Goal: Task Accomplishment & Management: Complete application form

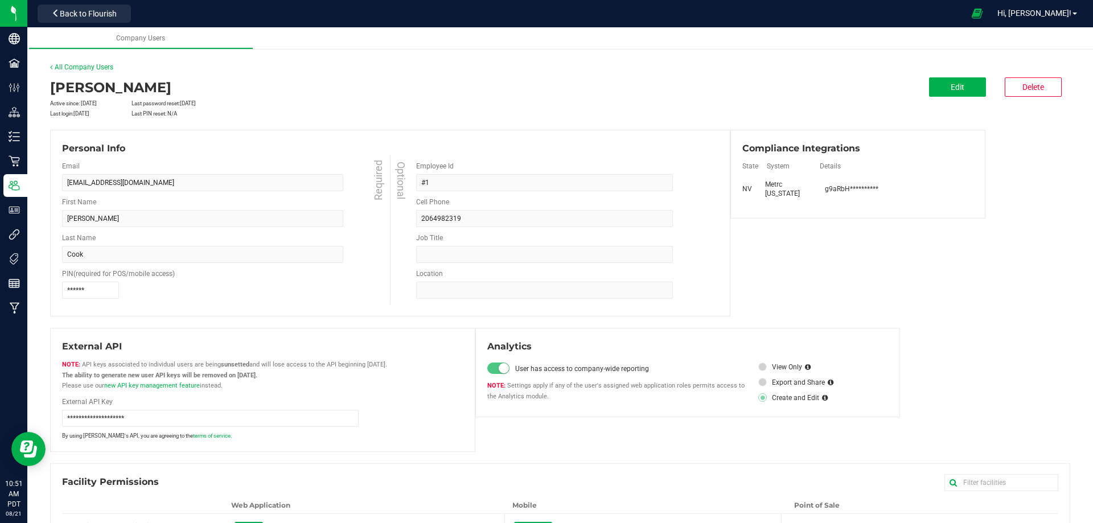
scroll to position [65, 0]
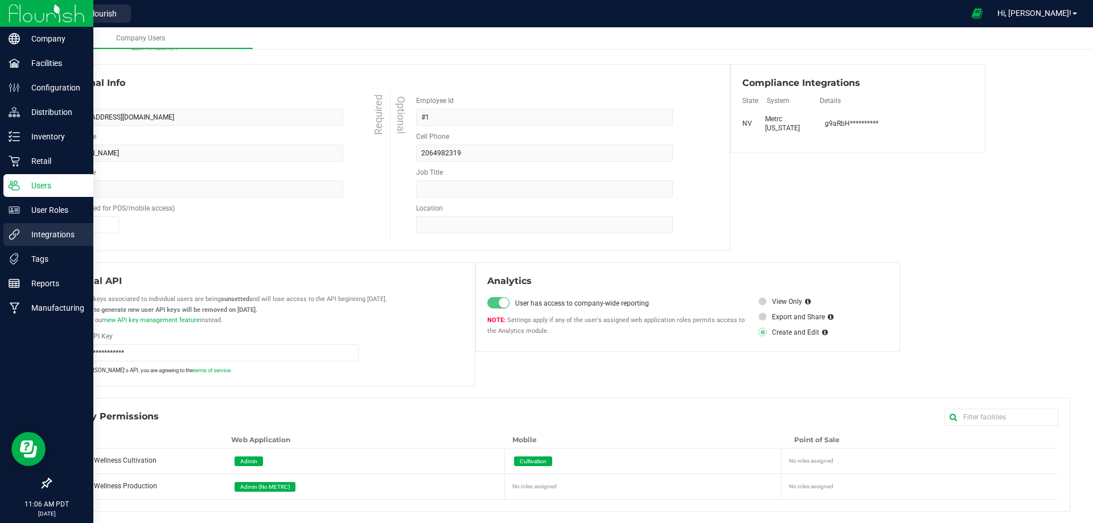
click at [64, 232] on p "Integrations" at bounding box center [54, 235] width 68 height 14
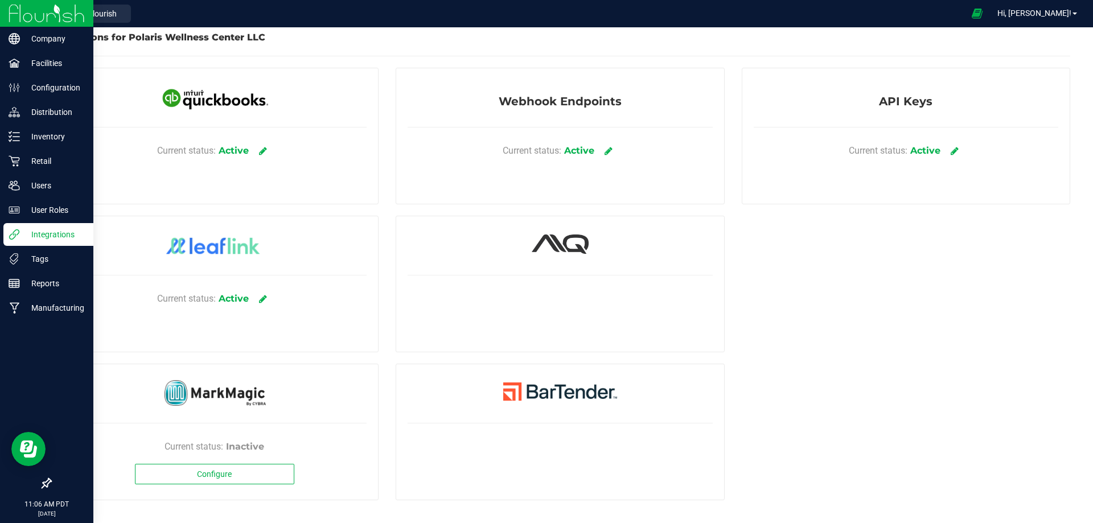
scroll to position [8, 0]
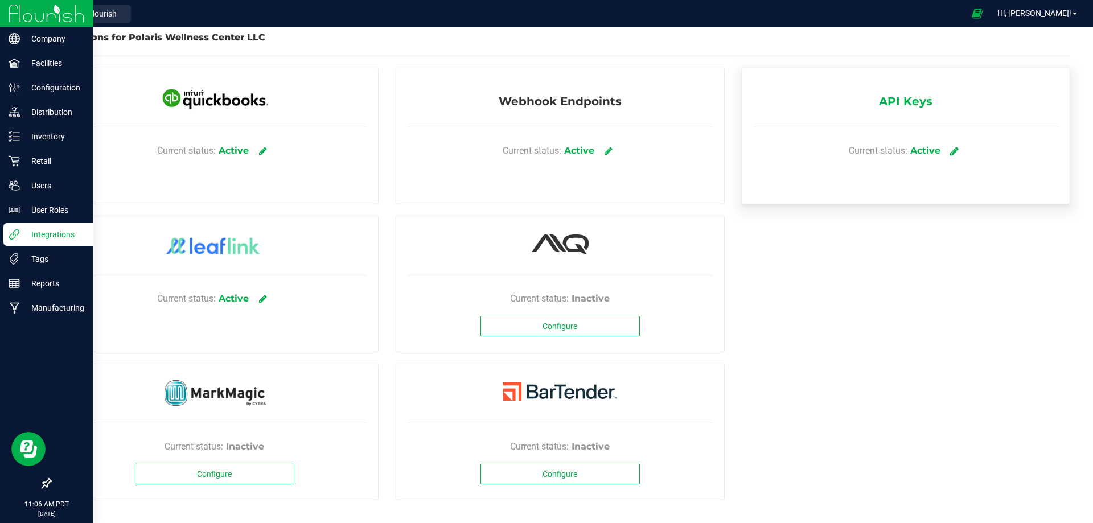
click at [950, 149] on icon at bounding box center [954, 151] width 9 height 10
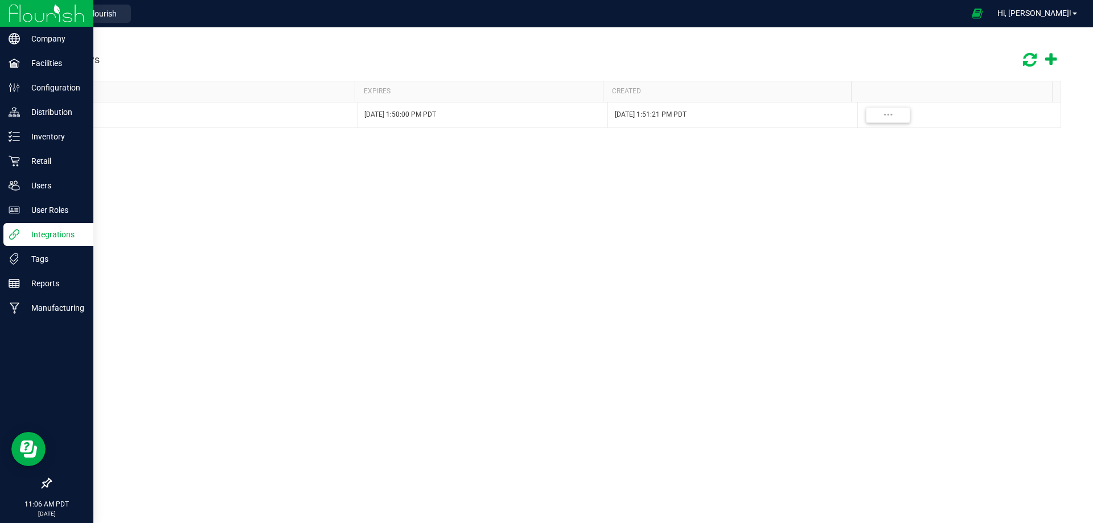
click at [1033, 60] on icon at bounding box center [1029, 59] width 19 height 17
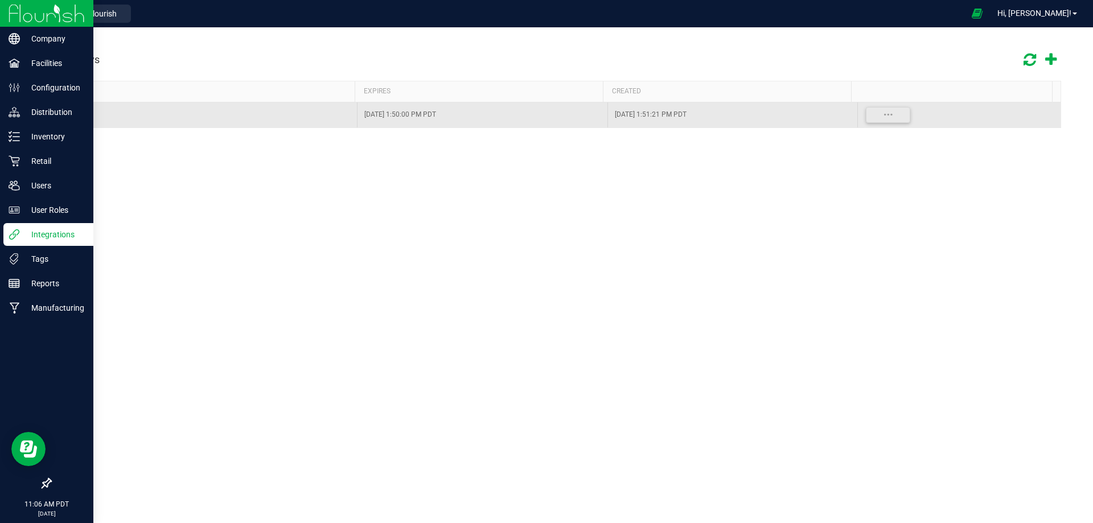
click at [294, 111] on div "New" at bounding box center [209, 114] width 284 height 11
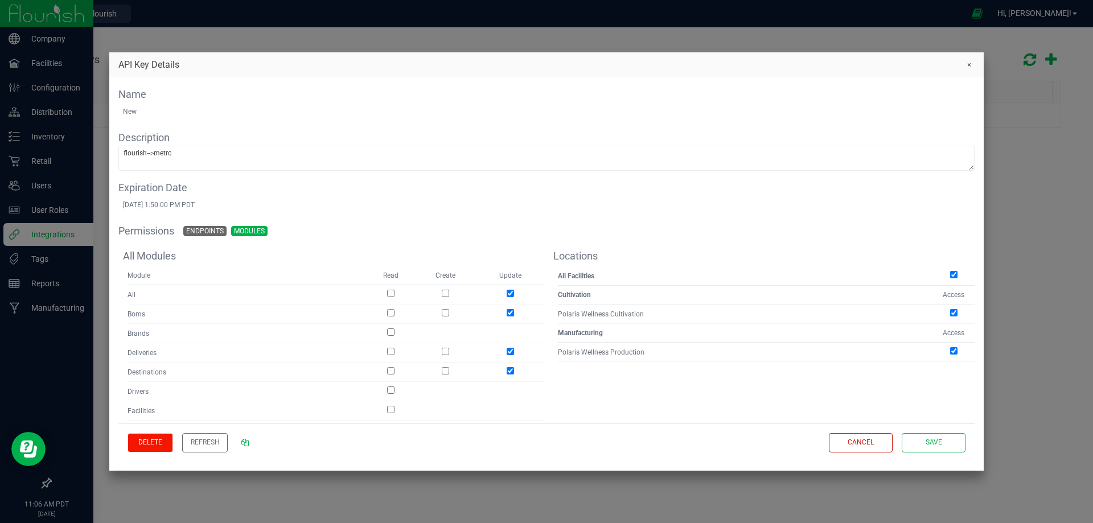
click at [163, 443] on button "Delete" at bounding box center [151, 443] width 46 height 20
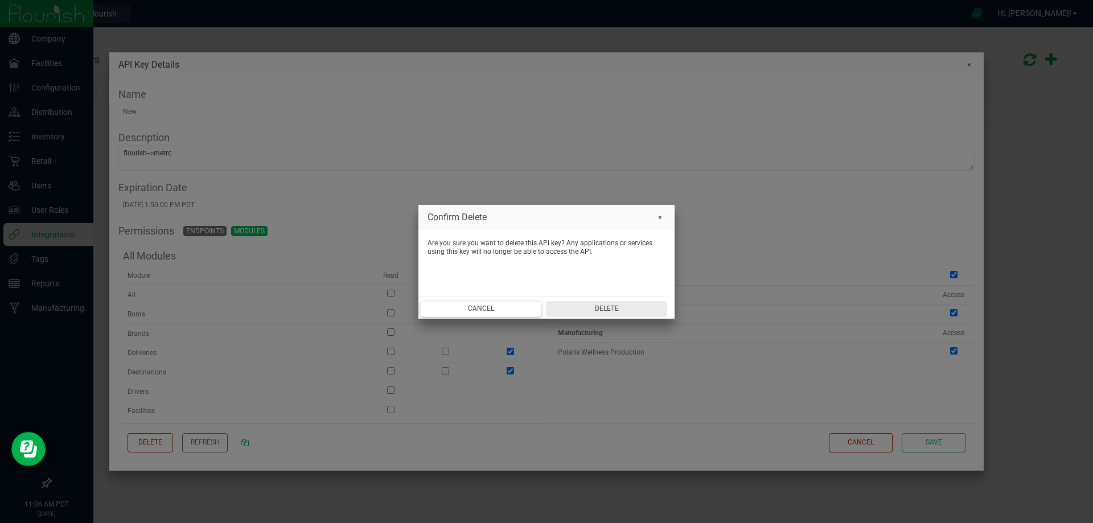
click at [599, 309] on button "Delete" at bounding box center [606, 308] width 121 height 15
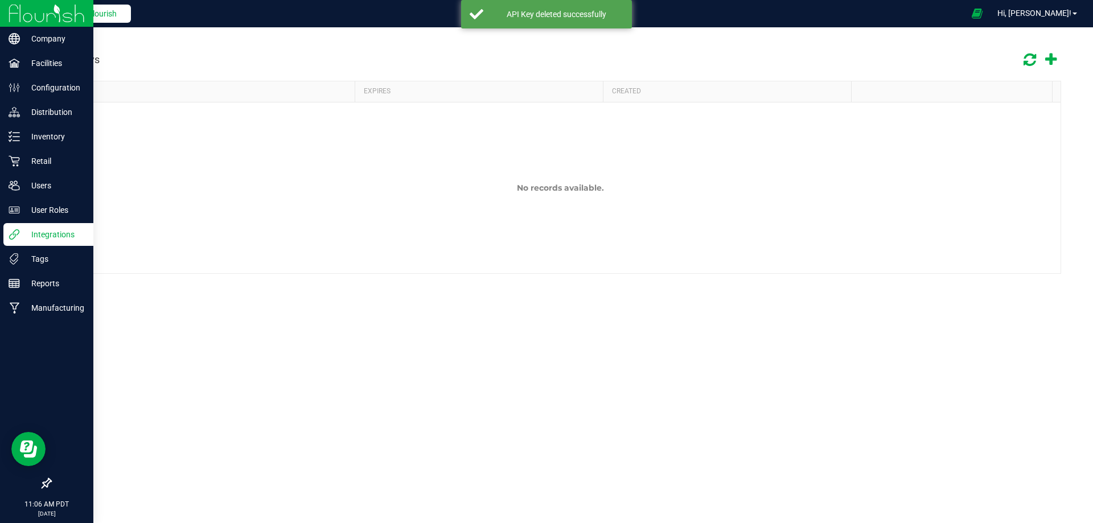
click at [100, 11] on span "Back to Flourish" at bounding box center [88, 13] width 57 height 9
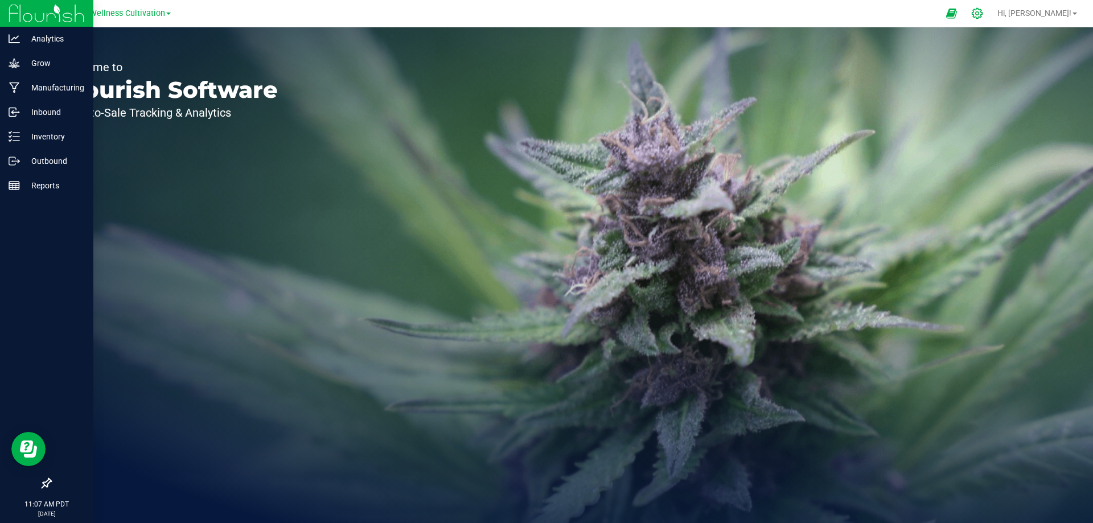
click at [983, 15] on icon at bounding box center [977, 13] width 12 height 12
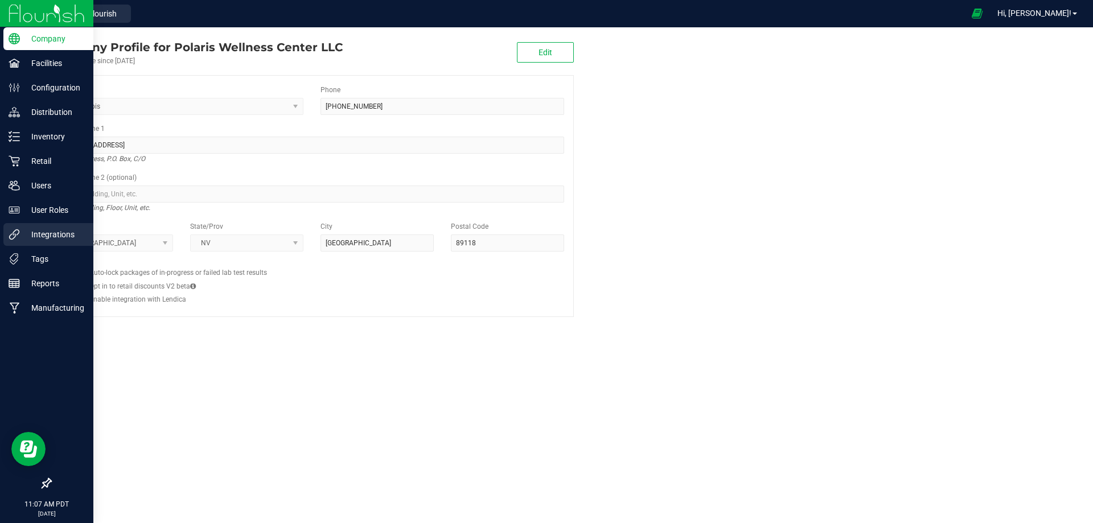
click at [48, 236] on p "Integrations" at bounding box center [54, 235] width 68 height 14
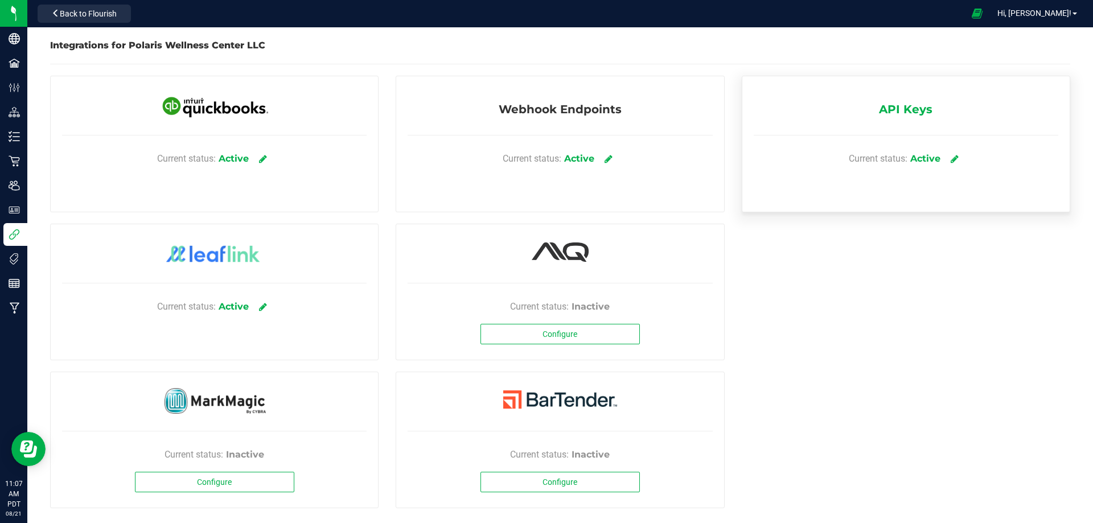
click at [925, 158] on div "Active" at bounding box center [925, 159] width 30 height 14
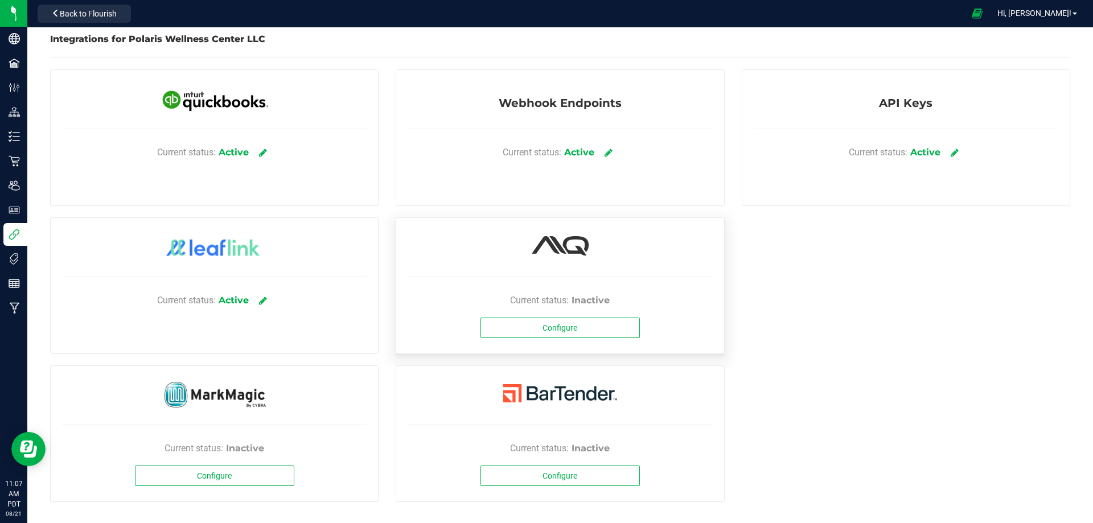
scroll to position [8, 0]
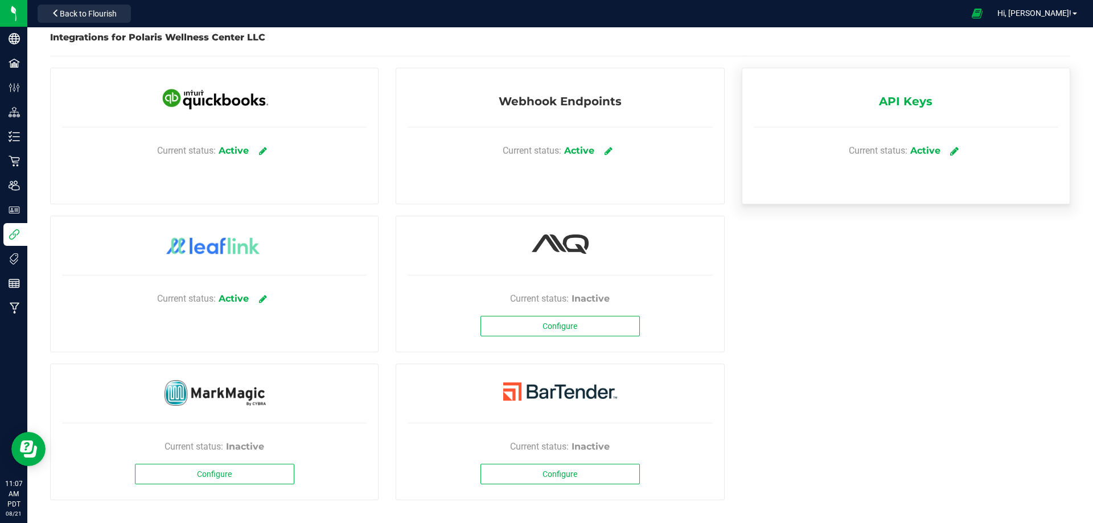
click at [950, 149] on icon at bounding box center [954, 151] width 9 height 10
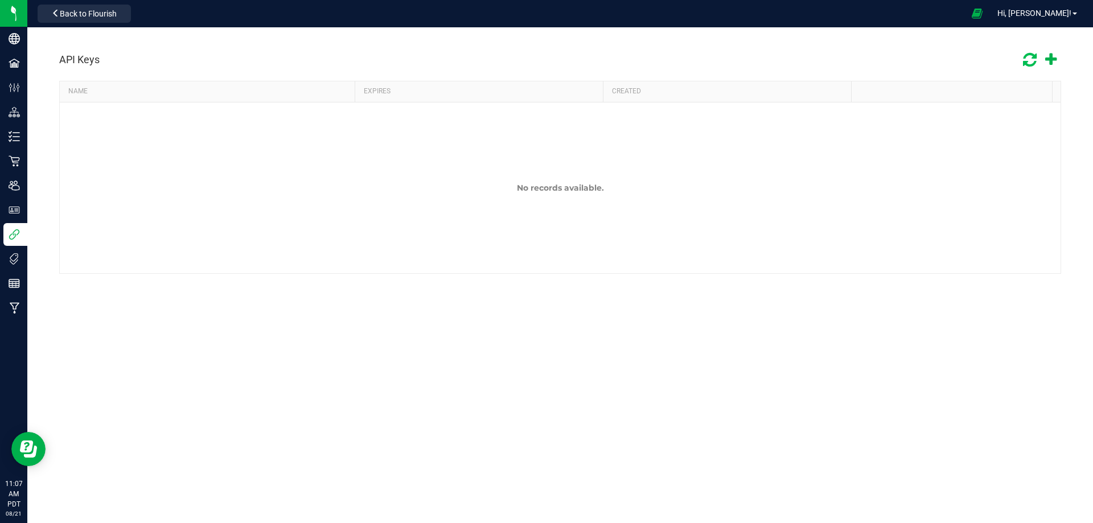
click at [1034, 59] on icon at bounding box center [1029, 60] width 19 height 20
click at [109, 55] on div "API Keys" at bounding box center [560, 60] width 1002 height 24
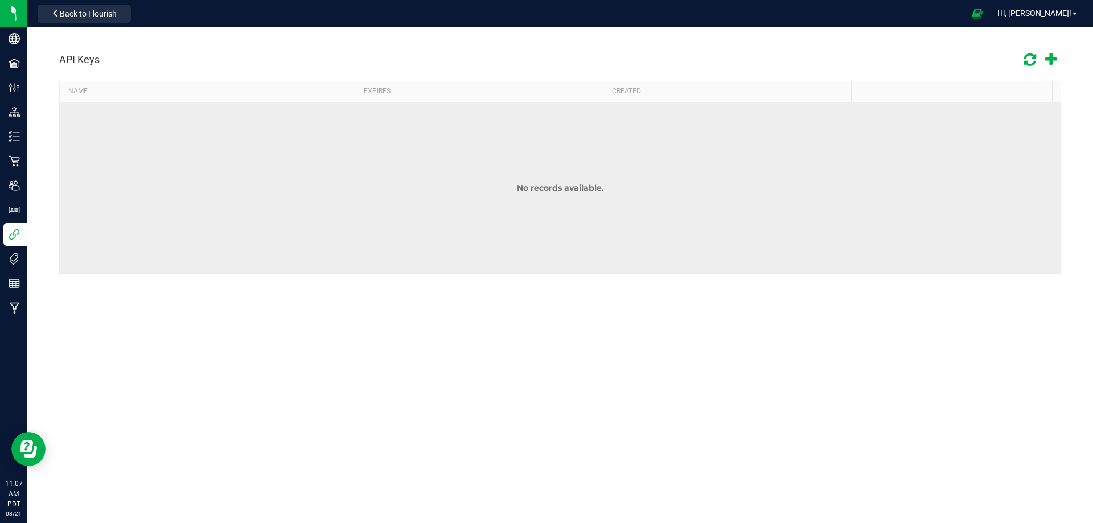
click at [174, 145] on td "No records available." at bounding box center [560, 187] width 1001 height 171
click at [175, 145] on td "No records available." at bounding box center [560, 187] width 1001 height 171
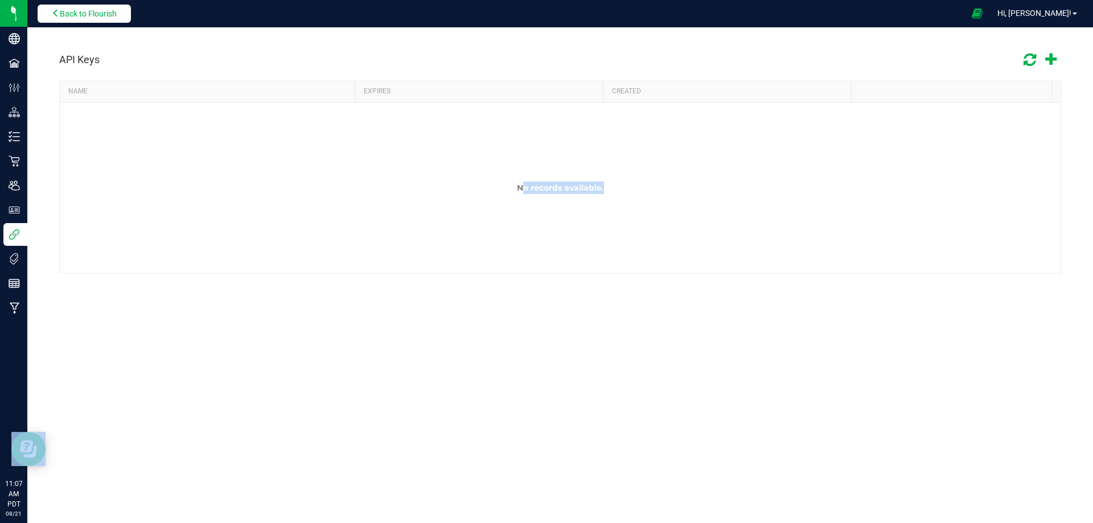
click at [107, 13] on span "Back to Flourish" at bounding box center [88, 13] width 57 height 9
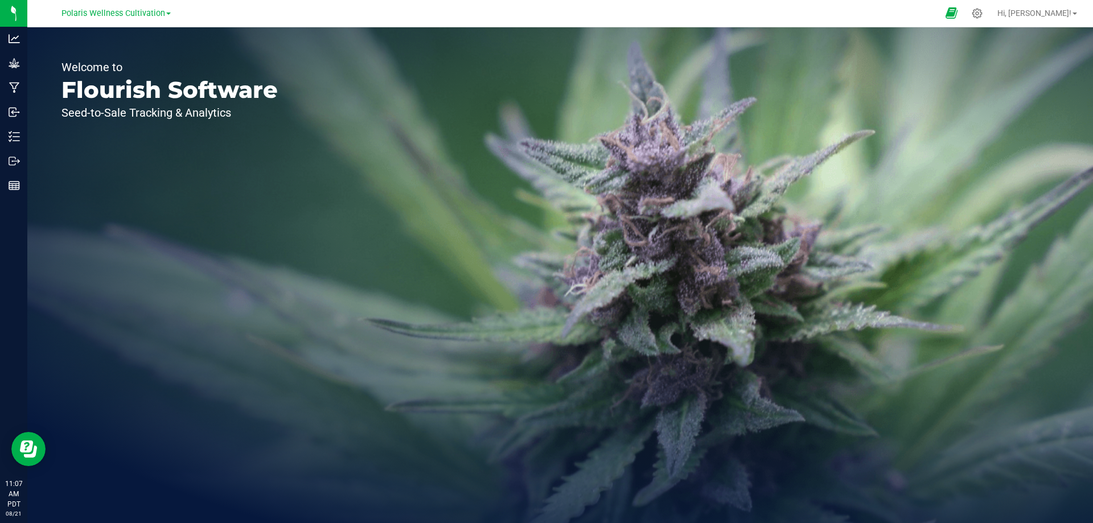
click at [958, 14] on icon at bounding box center [952, 13] width 12 height 13
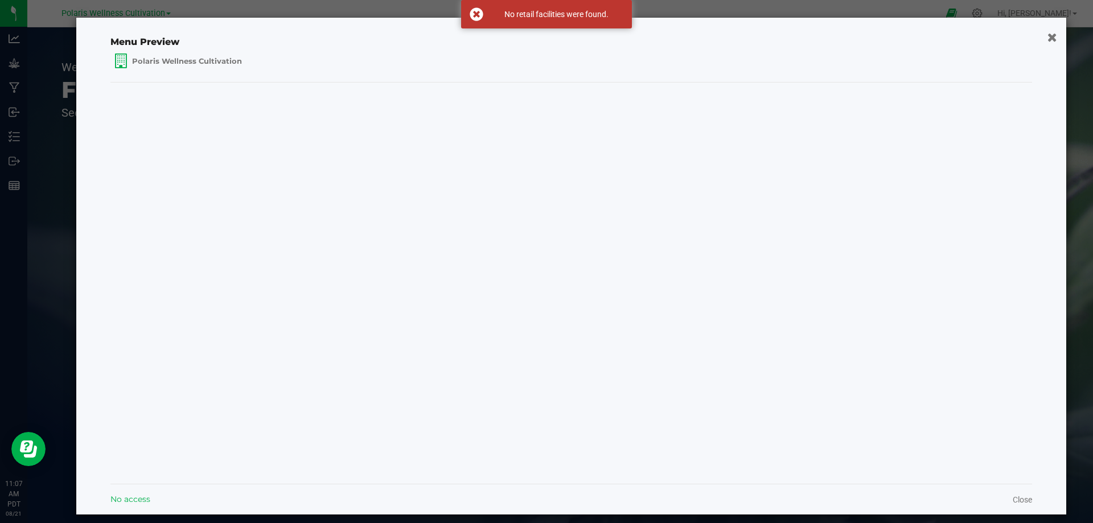
click at [1044, 40] on button "button" at bounding box center [1052, 37] width 17 height 18
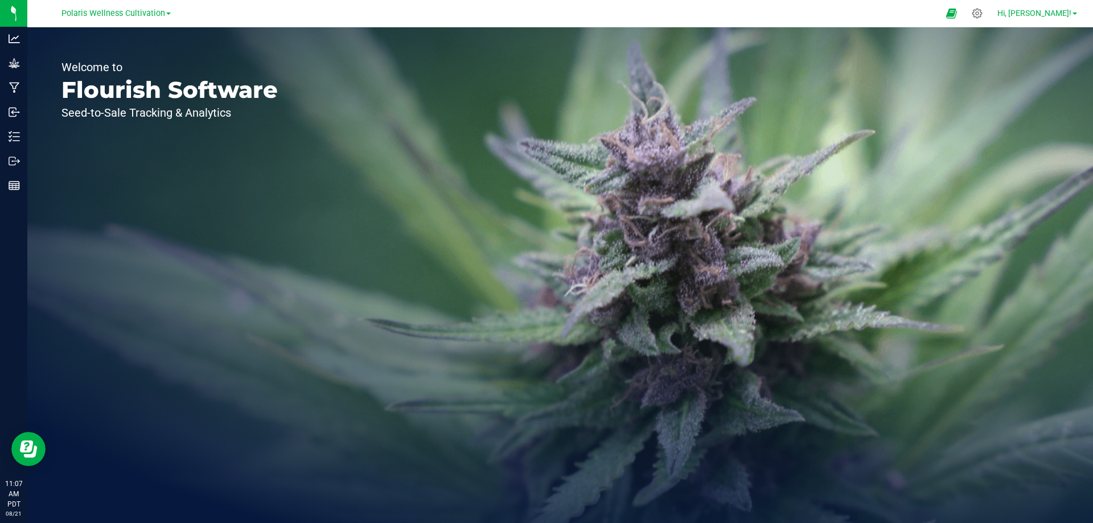
click at [1057, 15] on span "Hi, [PERSON_NAME]!" at bounding box center [1034, 13] width 74 height 9
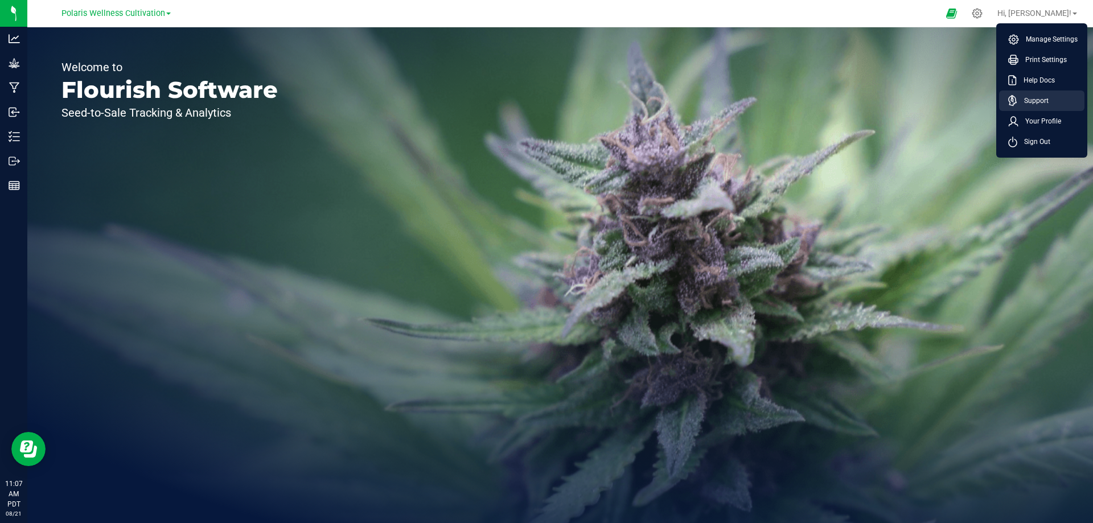
click at [1038, 103] on span "Support" at bounding box center [1032, 100] width 31 height 11
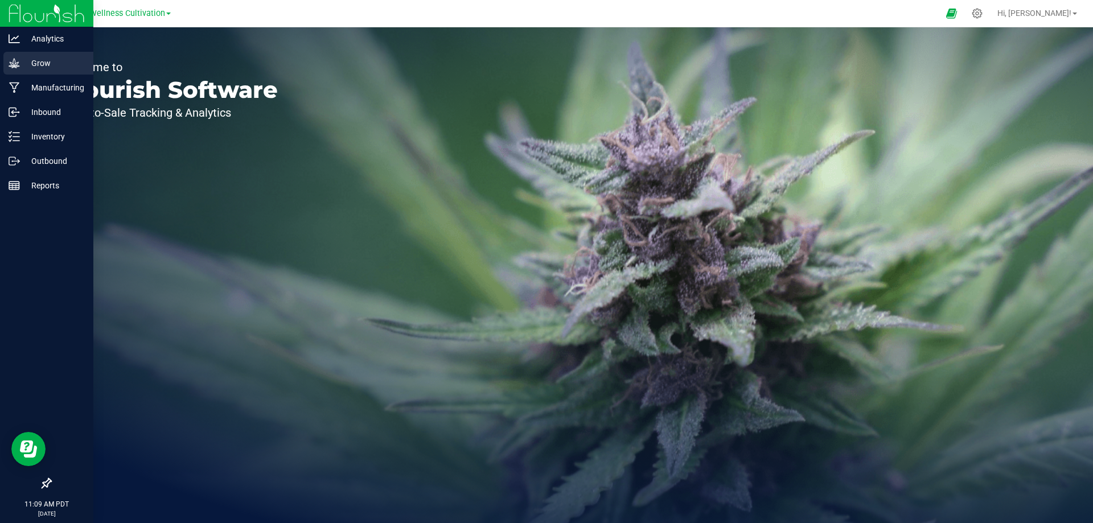
click at [39, 65] on p "Grow" at bounding box center [54, 63] width 68 height 14
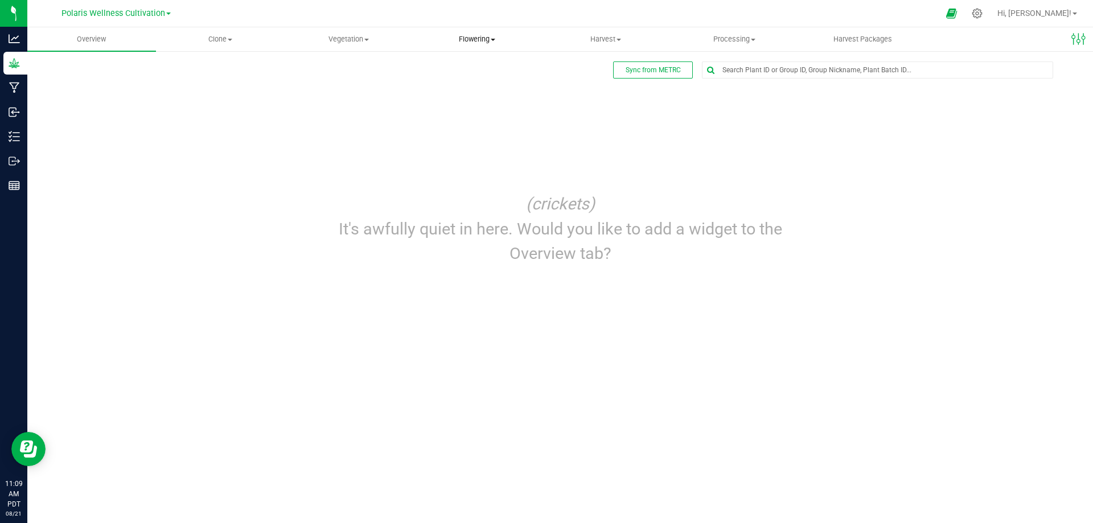
click at [492, 43] on span "Flowering" at bounding box center [477, 39] width 128 height 10
click at [619, 41] on span "Harvest" at bounding box center [606, 39] width 128 height 10
click at [608, 66] on li "Harvests" at bounding box center [605, 69] width 129 height 14
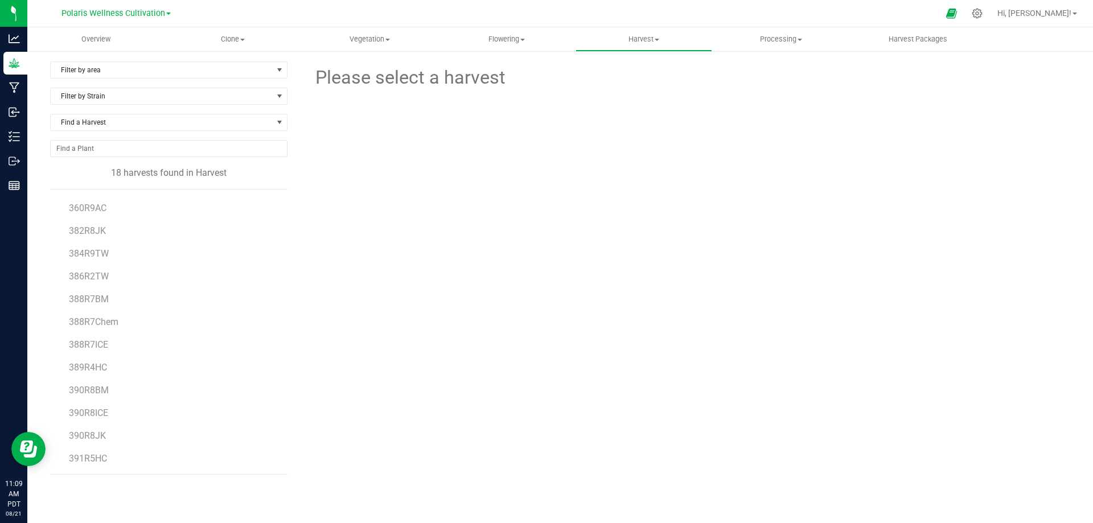
scroll to position [134, 0]
click at [98, 461] on span "391R5HC" at bounding box center [88, 458] width 38 height 11
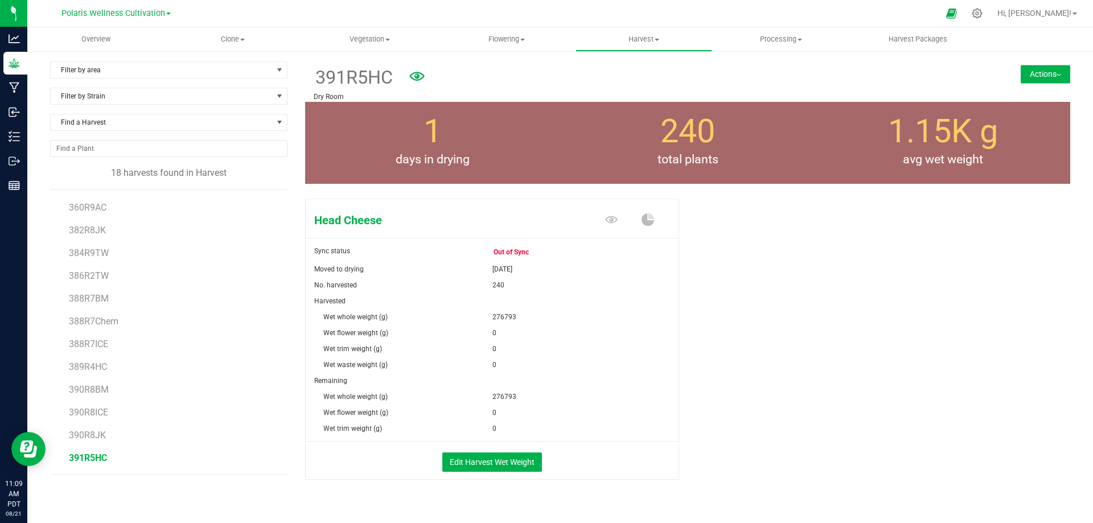
click at [509, 248] on span "Out of Sync" at bounding box center [517, 252] width 46 height 16
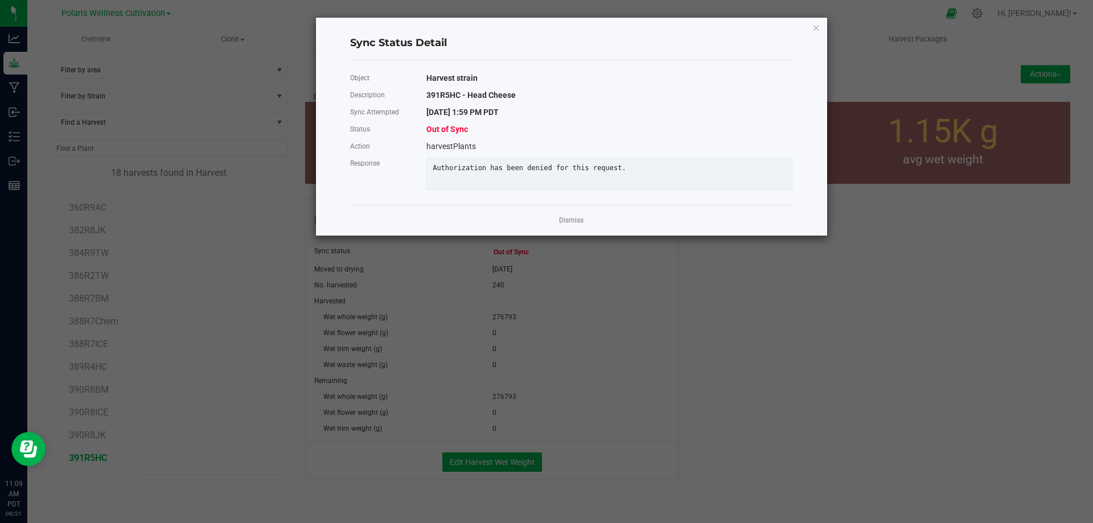
click at [523, 165] on div "Authorization has been denied for this request." at bounding box center [609, 168] width 371 height 9
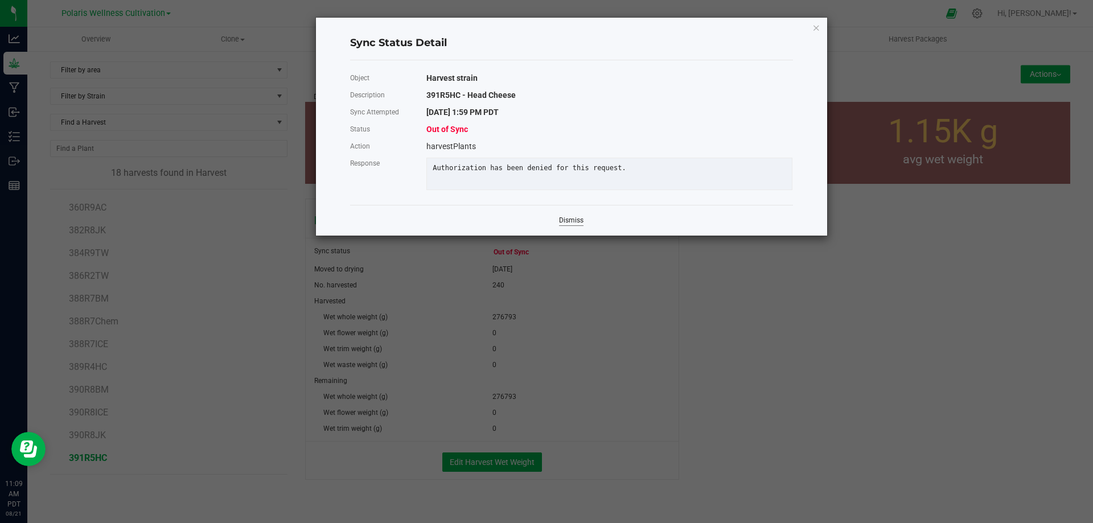
click at [573, 225] on link "Dismiss" at bounding box center [571, 221] width 24 height 10
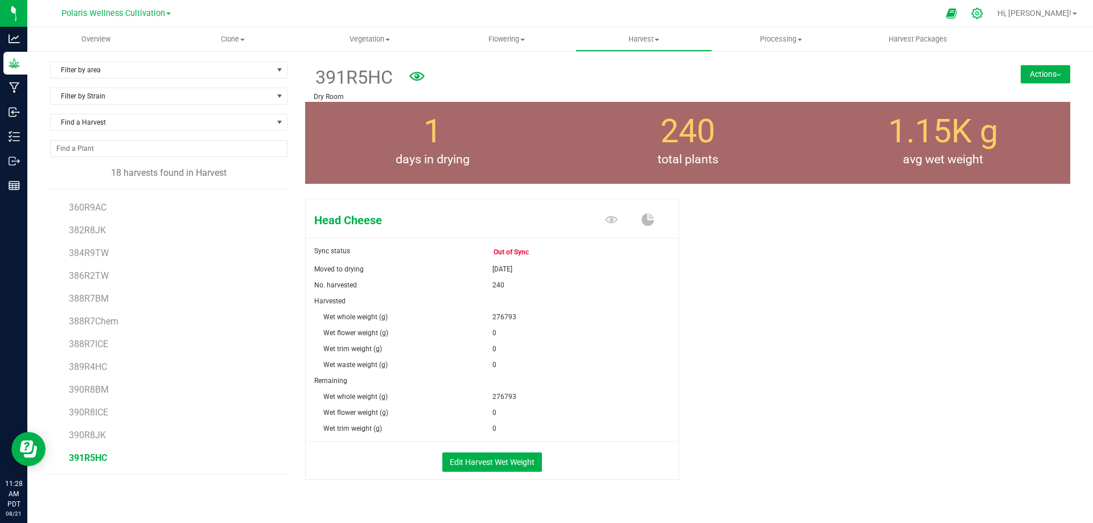
click at [983, 14] on icon at bounding box center [977, 13] width 11 height 11
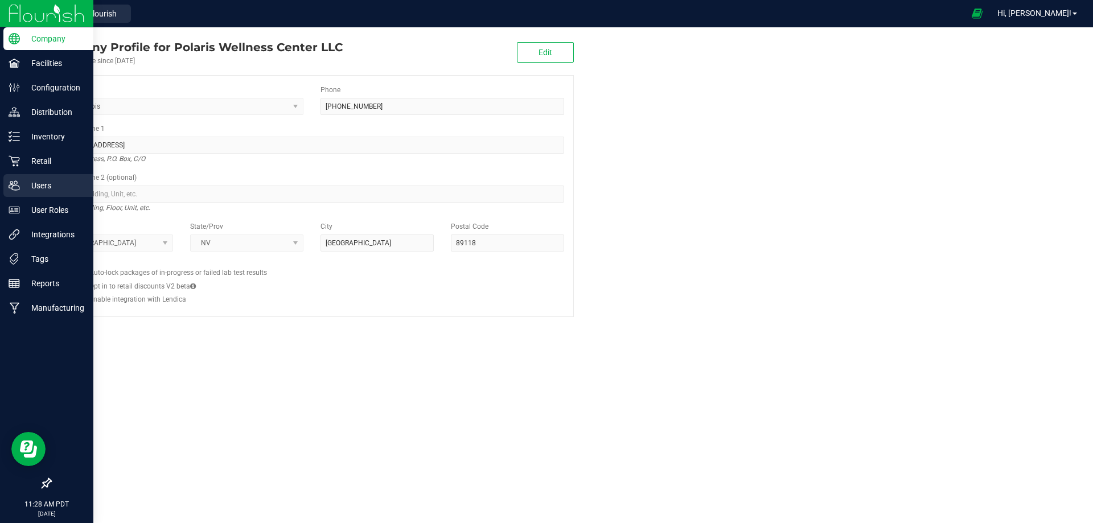
click at [43, 187] on p "Users" at bounding box center [54, 186] width 68 height 14
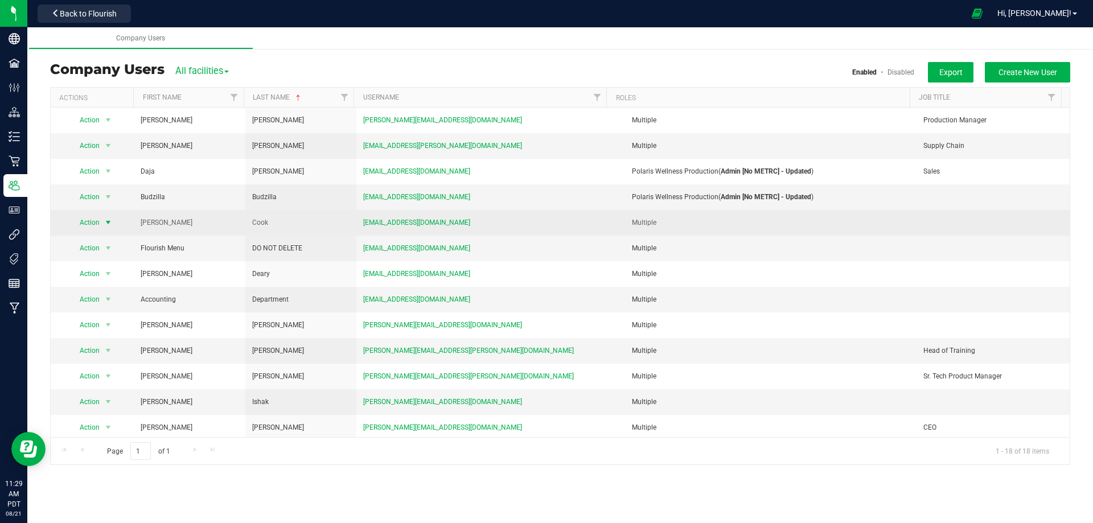
click at [108, 221] on span "select" at bounding box center [108, 222] width 9 height 9
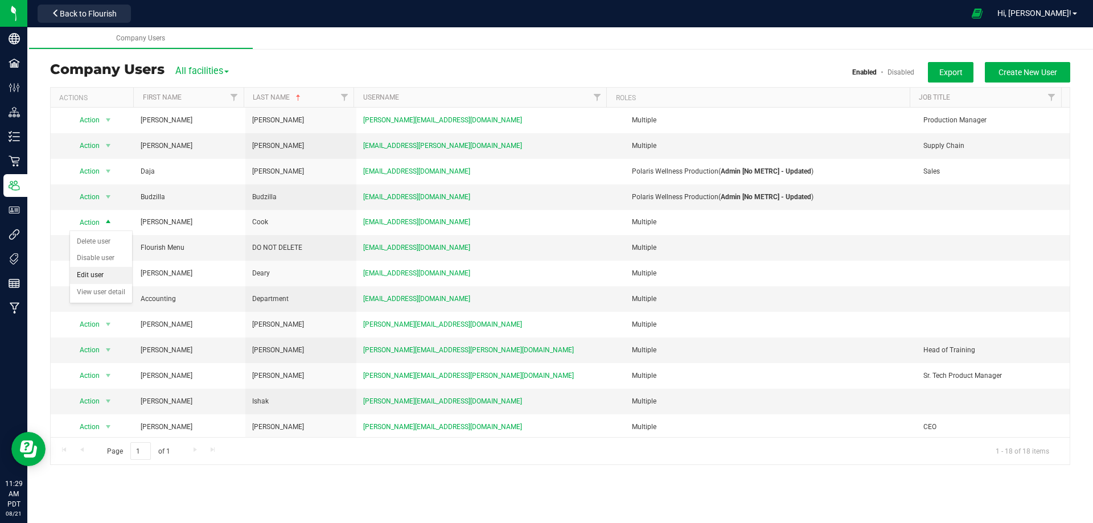
click at [100, 273] on li "Edit user" at bounding box center [101, 275] width 62 height 17
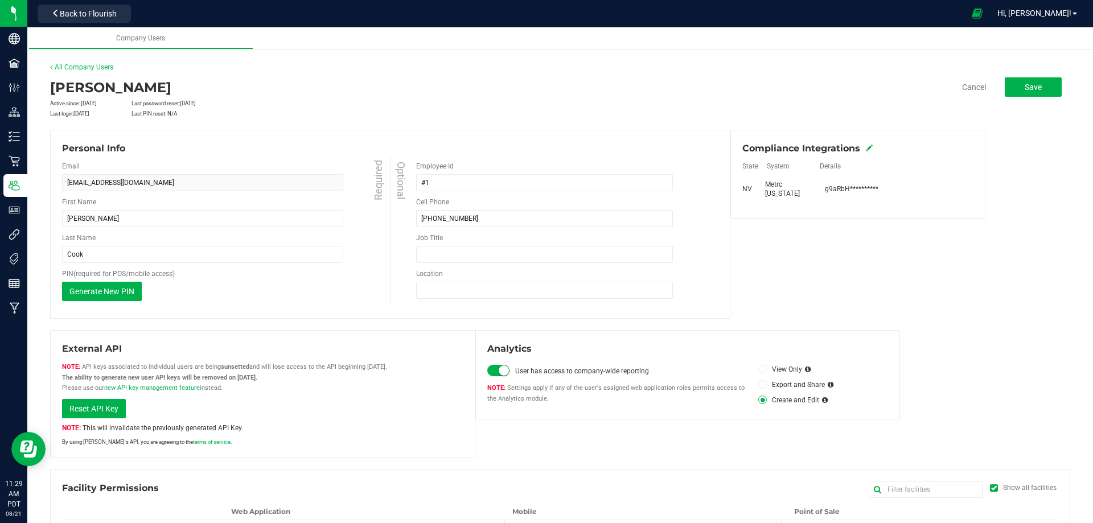
click at [866, 146] on icon at bounding box center [869, 148] width 7 height 7
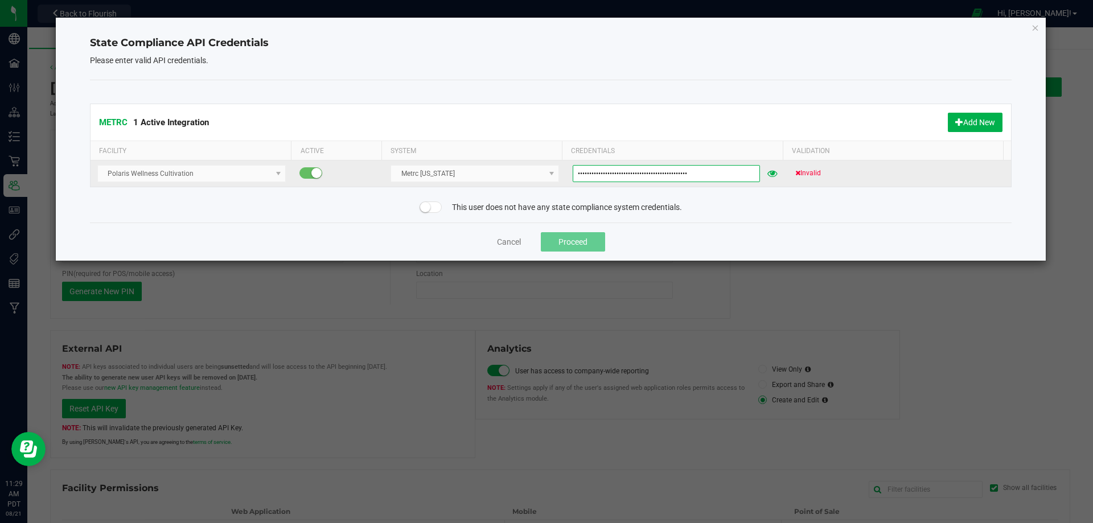
click at [688, 173] on input "g9aRbHoJM2iDlqgVCmjAhpkryaUWYosc1YUWm4MJJlbZYxPH" at bounding box center [666, 173] width 187 height 17
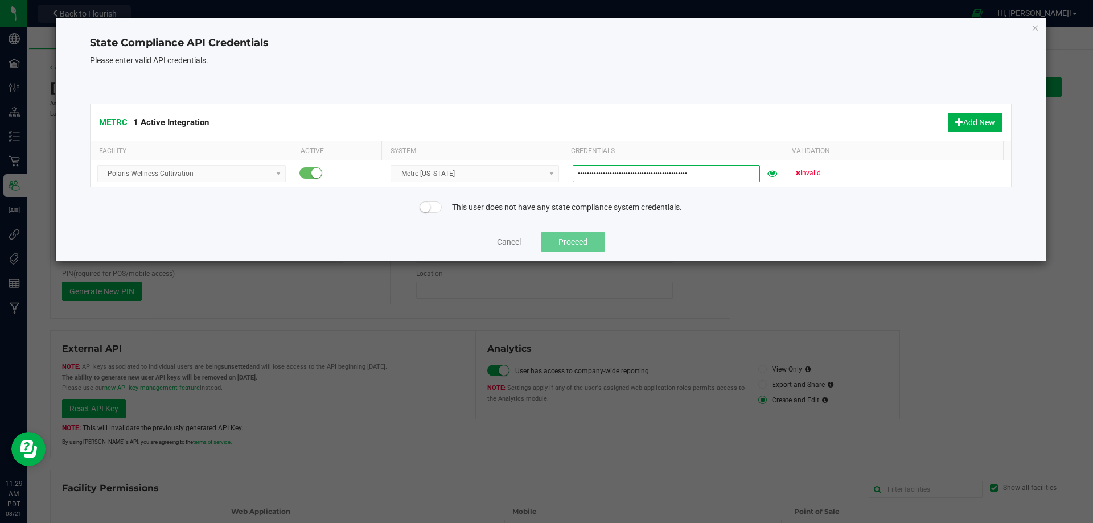
drag, startPoint x: 688, startPoint y: 173, endPoint x: 403, endPoint y: 194, distance: 286.6
click at [454, 163] on tr "Polaris Wellness Cultivation Metrc [US_STATE] g9aRbHoJM2iDlqgVCmjAhpkryaUWYosc1…" at bounding box center [551, 174] width 921 height 26
paste input "AAXg5TOFG6gdXyJlHaE9c-LlpZXiA3SvejVNwuiY9IVYOglV"
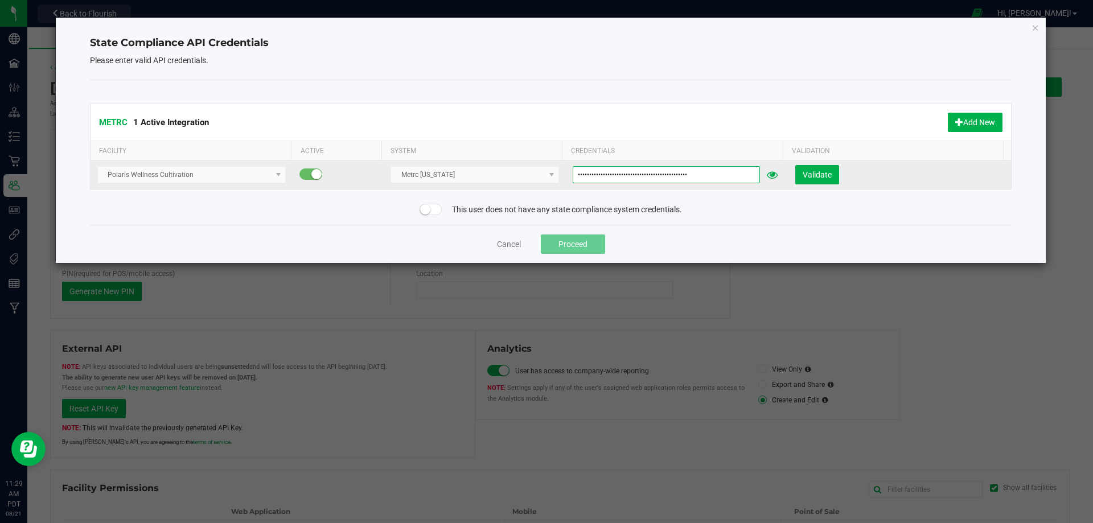
type input "AAXg5TOFG6gdXyJlHaE9c-LlpZXiA3SvejVNwuiY9IVYOglV"
click at [767, 175] on icon at bounding box center [772, 175] width 11 height 8
click at [769, 175] on icon at bounding box center [773, 175] width 9 height 8
click at [814, 177] on span "Validate" at bounding box center [817, 174] width 29 height 9
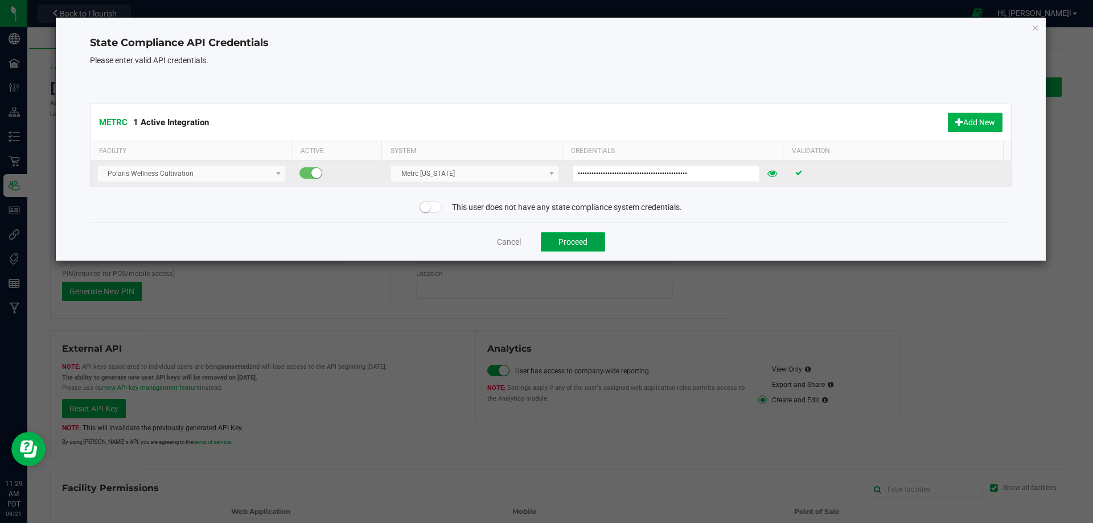
click at [582, 243] on button "Proceed" at bounding box center [573, 241] width 64 height 19
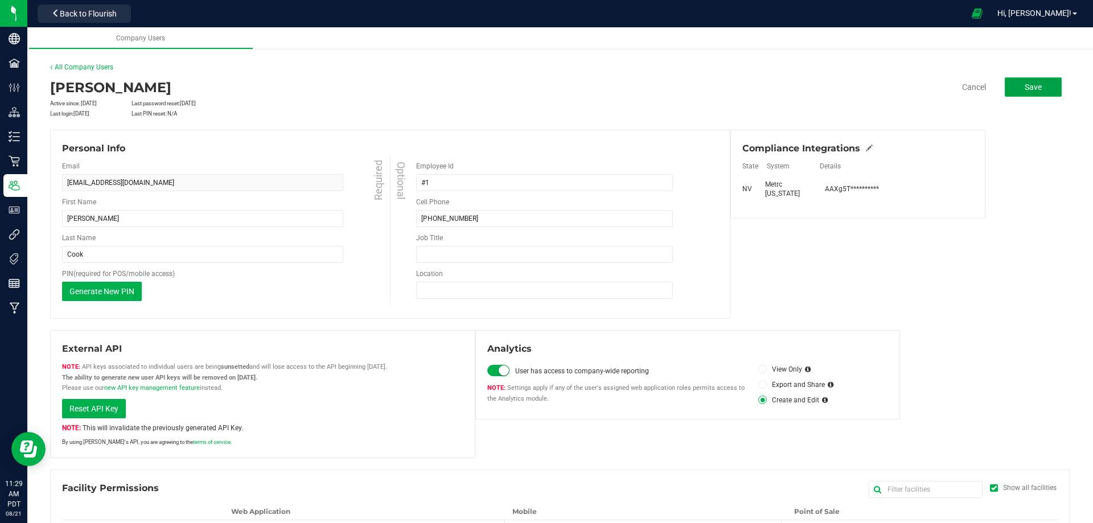
click at [1033, 85] on span "Save" at bounding box center [1033, 87] width 17 height 9
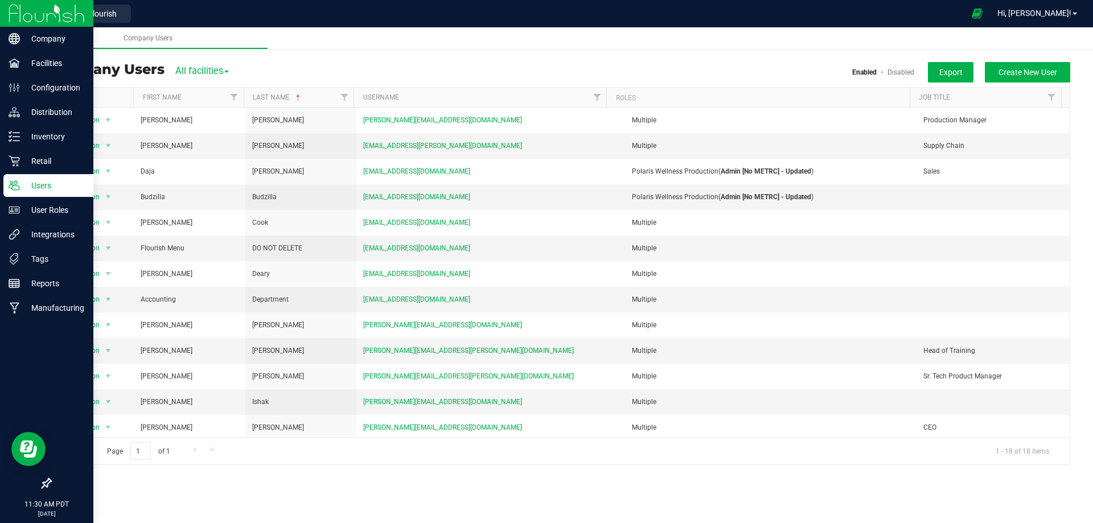
click at [33, 10] on img at bounding box center [47, 13] width 76 height 27
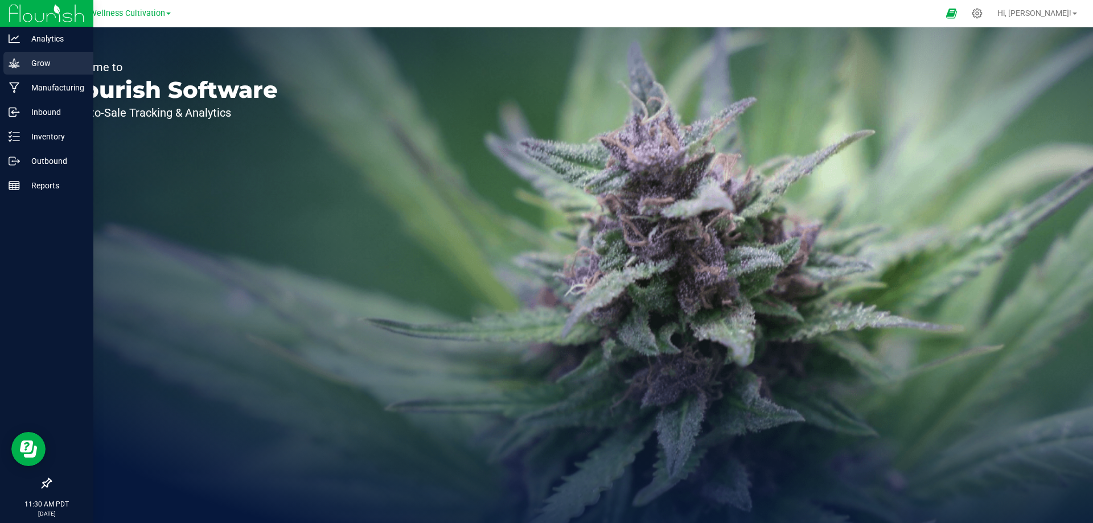
click at [44, 57] on p "Grow" at bounding box center [54, 63] width 68 height 14
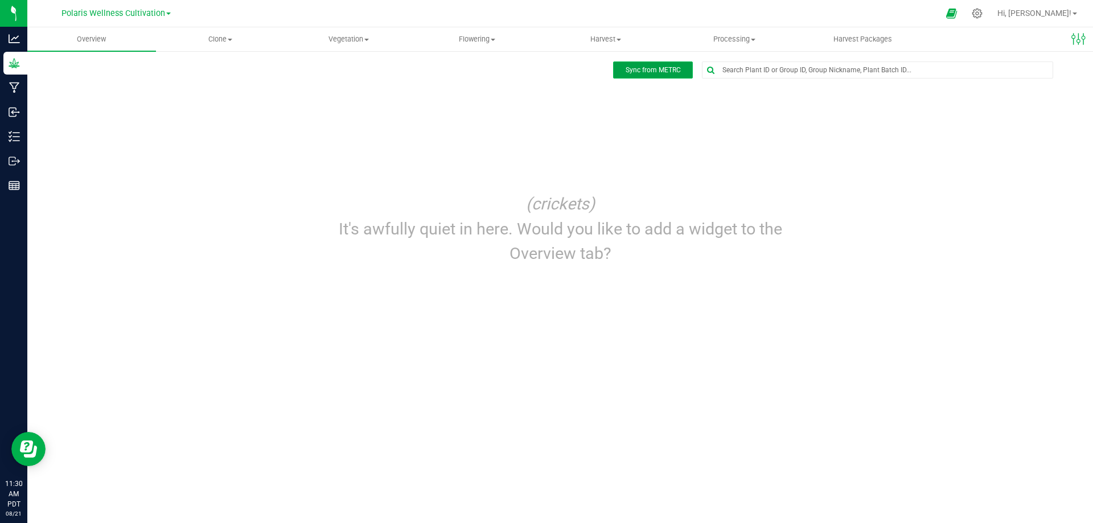
click at [632, 70] on span "Sync from METRC" at bounding box center [653, 70] width 55 height 8
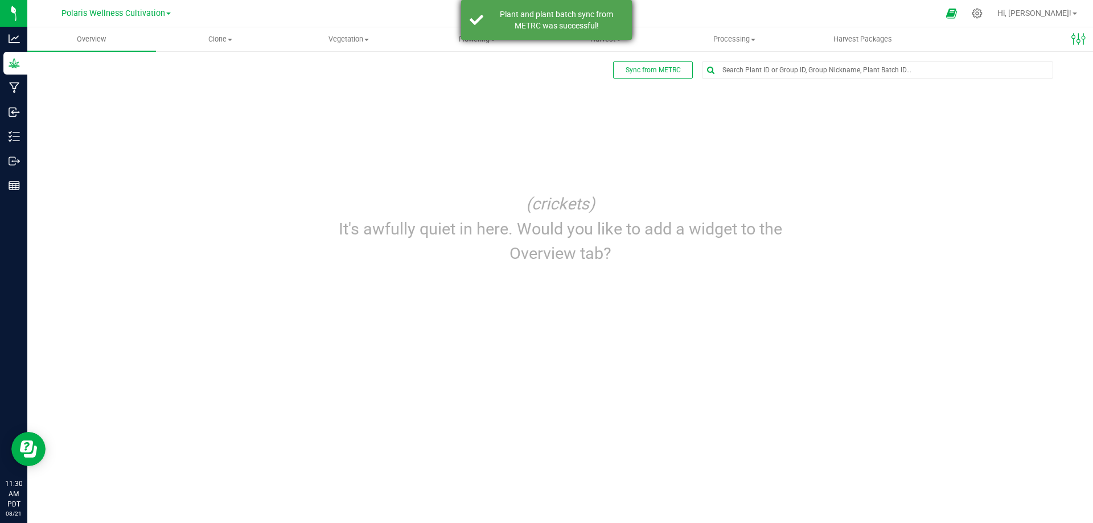
click at [554, 22] on div "Plant and plant batch sync from METRC was successful!" at bounding box center [557, 20] width 134 height 23
click at [614, 40] on span "Harvest" at bounding box center [606, 39] width 128 height 10
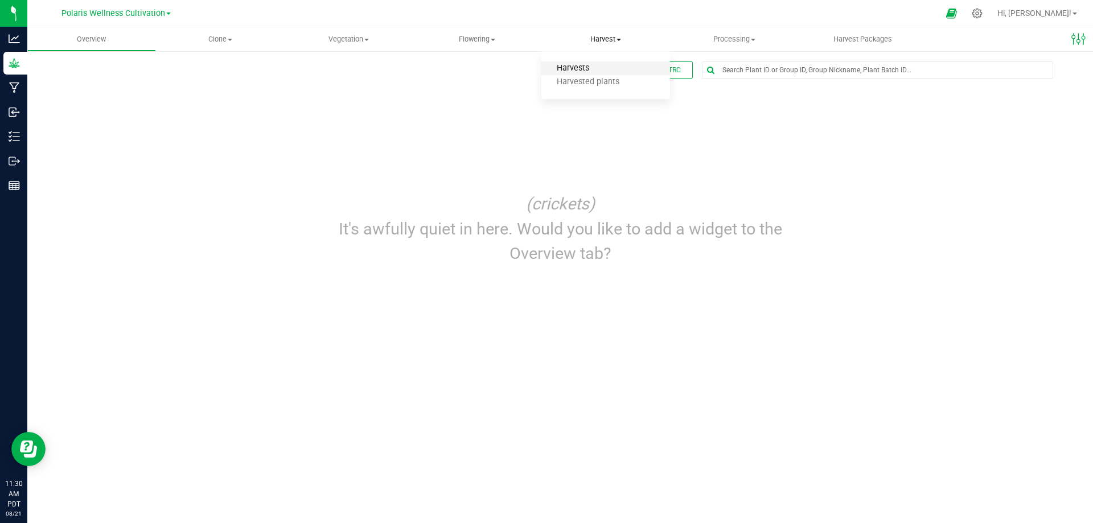
click at [574, 68] on span "Harvests" at bounding box center [572, 69] width 63 height 10
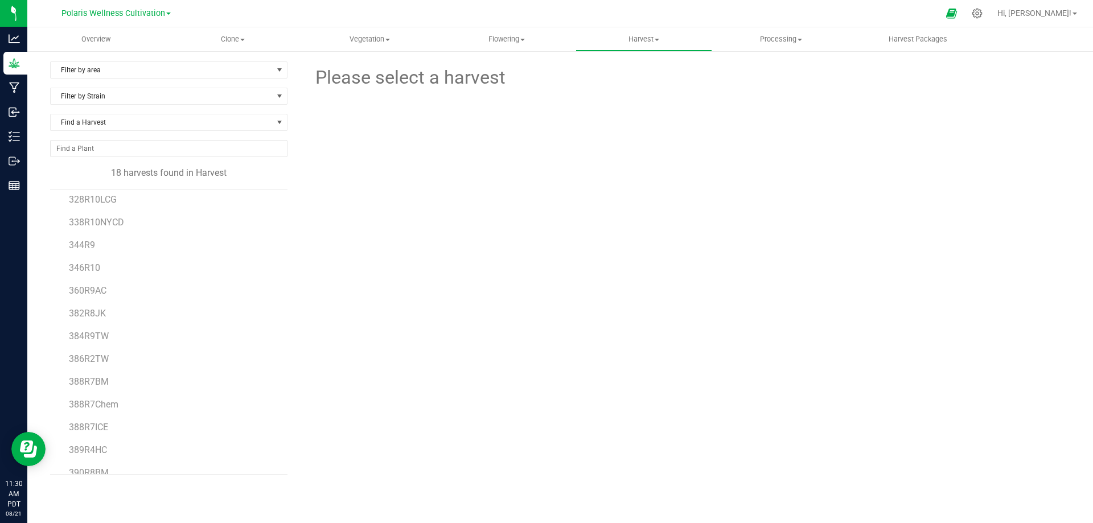
scroll to position [134, 0]
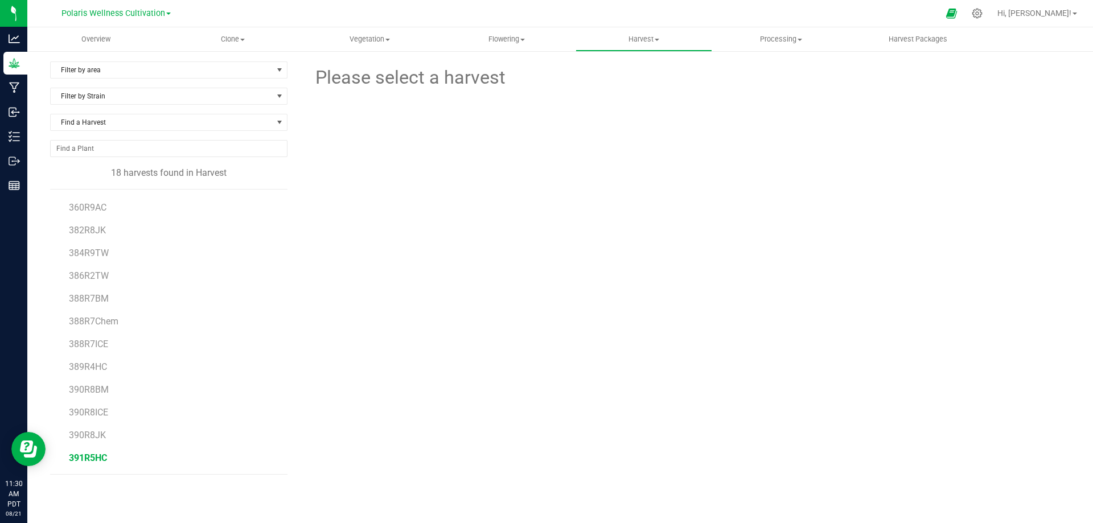
click at [84, 458] on span "391R5HC" at bounding box center [88, 458] width 38 height 11
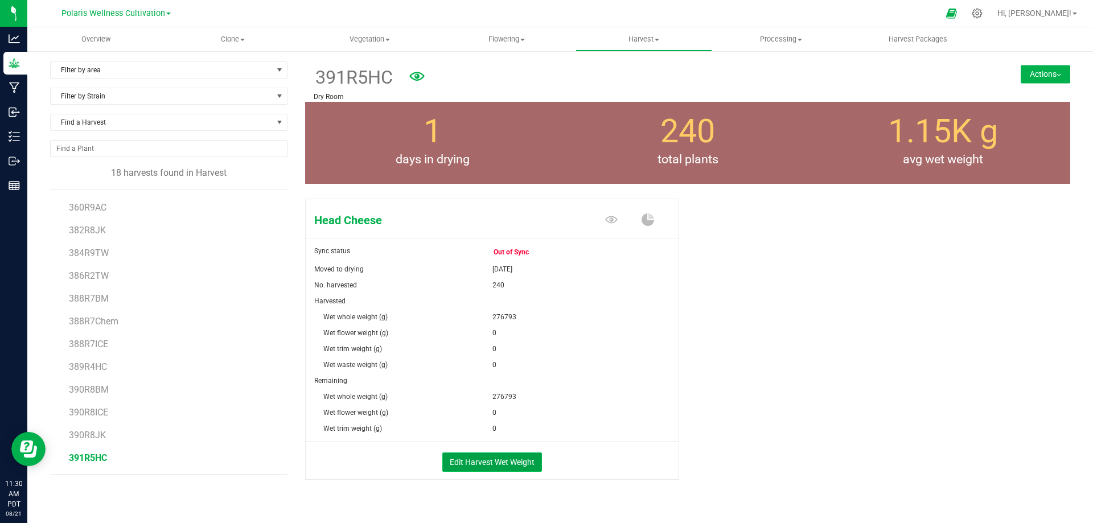
click at [503, 459] on button "Edit Harvest Wet Weight" at bounding box center [492, 462] width 100 height 19
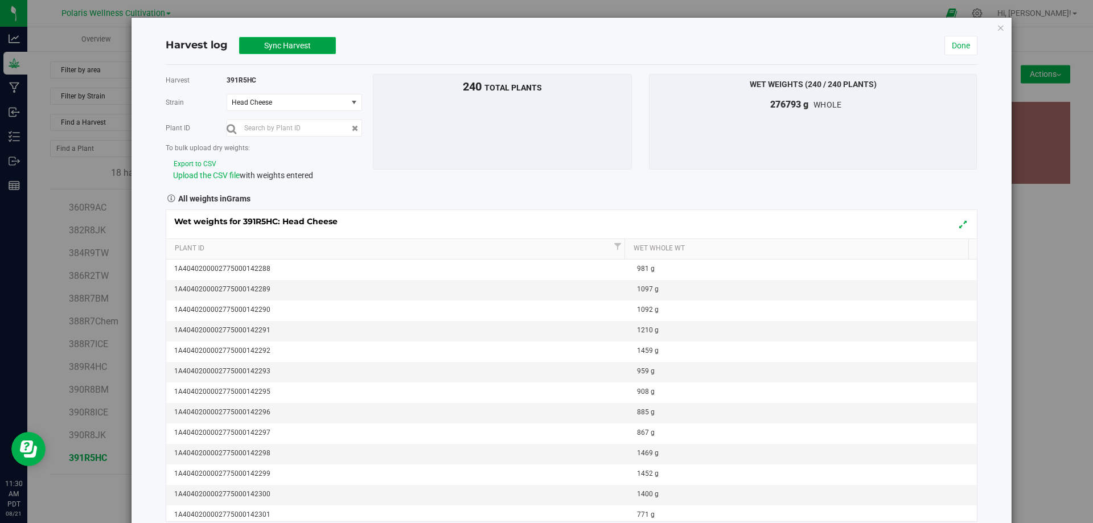
click at [291, 48] on span "Sync Harvest" at bounding box center [287, 45] width 47 height 9
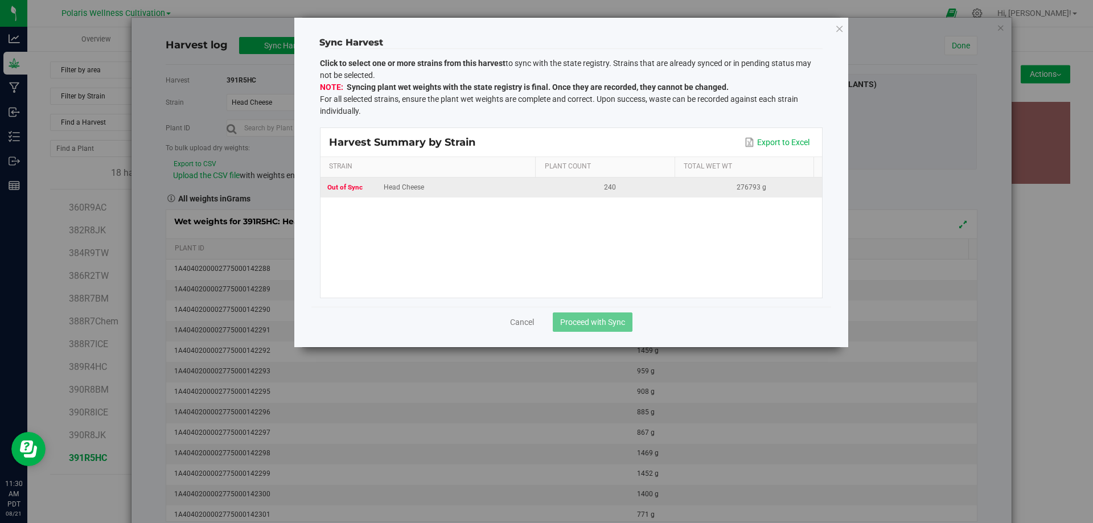
click at [426, 189] on div "Head Cheese" at bounding box center [429, 187] width 205 height 11
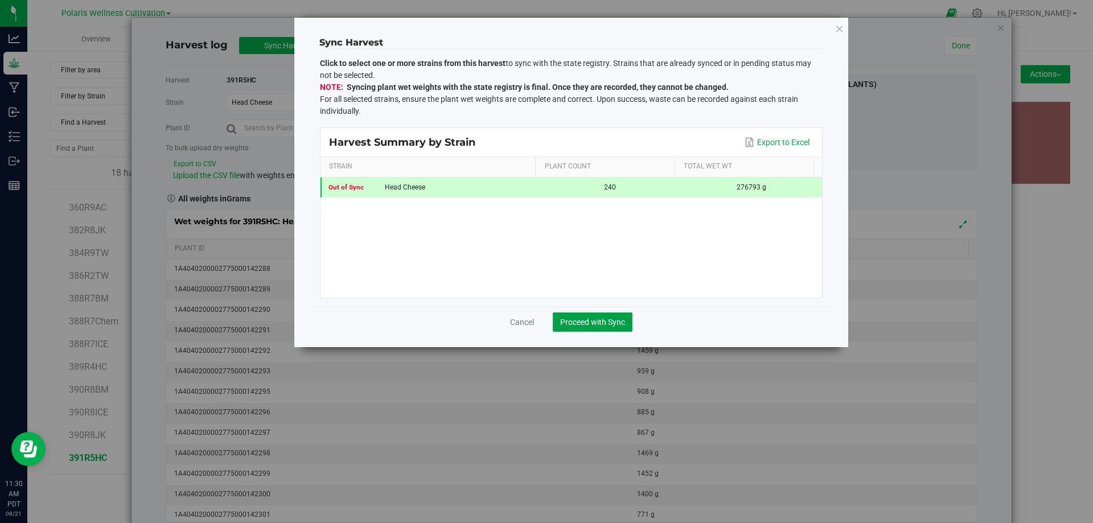
click at [592, 320] on span "Proceed with Sync" at bounding box center [592, 322] width 65 height 9
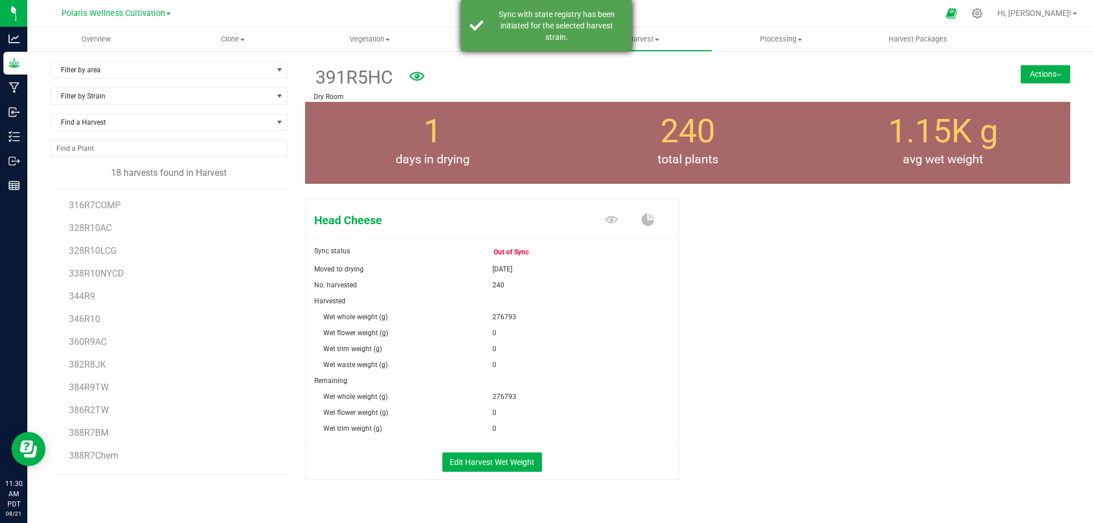
click at [578, 22] on div "Sync with state registry has been initiated for the selected harvest strain." at bounding box center [557, 26] width 134 height 34
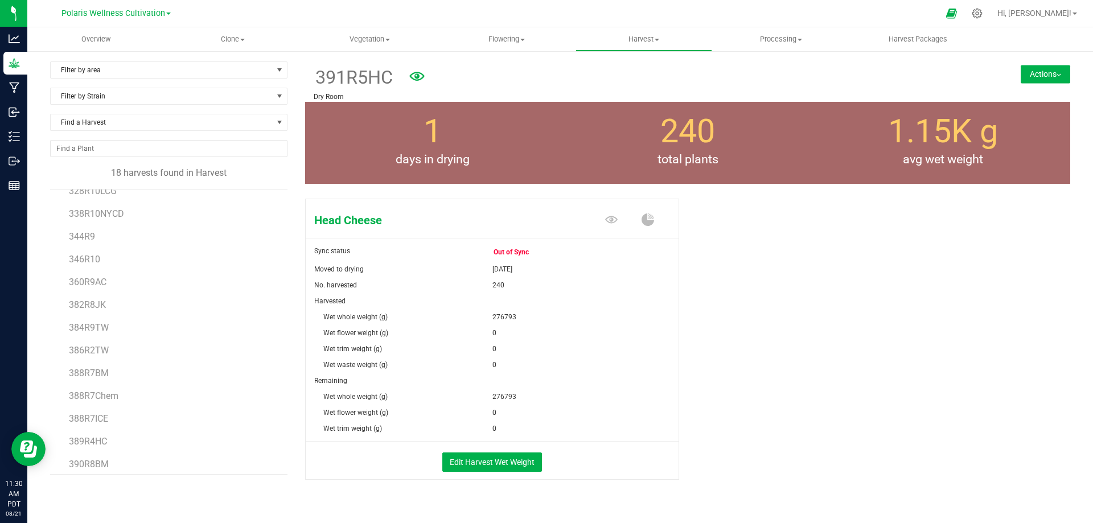
scroll to position [134, 0]
click at [93, 453] on span "391R5HC" at bounding box center [88, 458] width 38 height 11
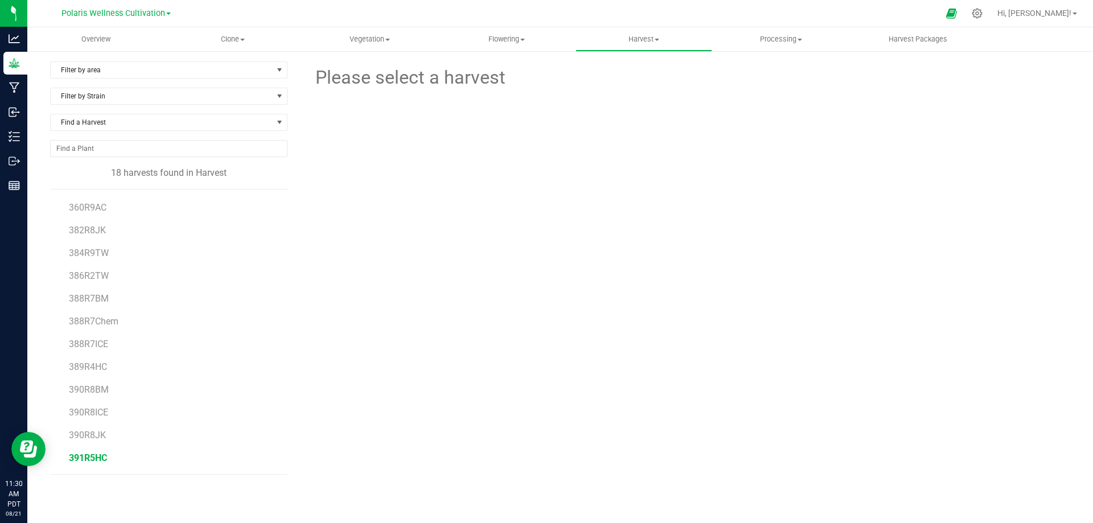
click at [96, 453] on span "391R5HC" at bounding box center [88, 458] width 38 height 11
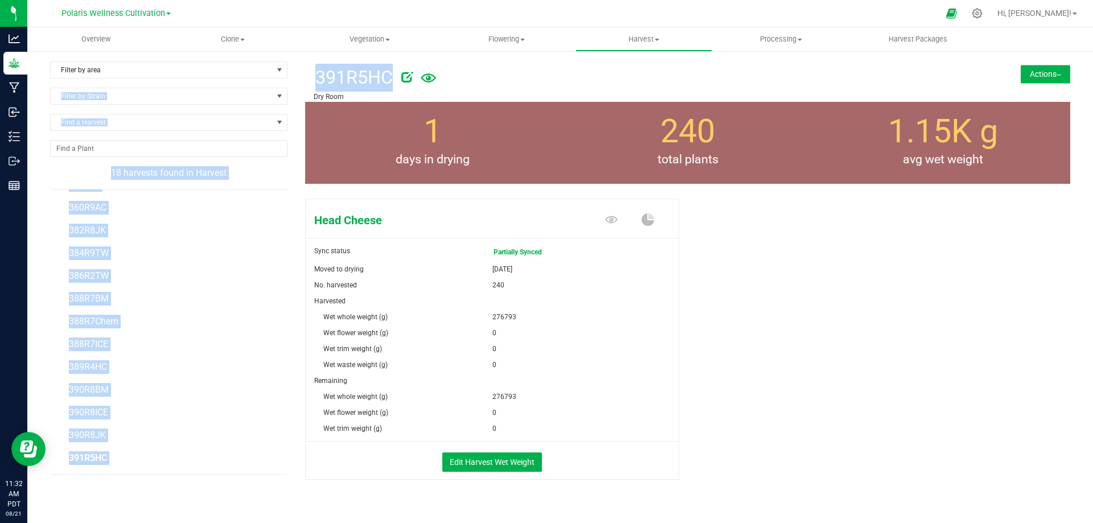
drag, startPoint x: 502, startPoint y: 90, endPoint x: 301, endPoint y: 68, distance: 201.6
click at [301, 68] on div "Filter by area Filter by area All Dry Room Lab Sample Mother Room Package Lefto…" at bounding box center [560, 284] width 1020 height 447
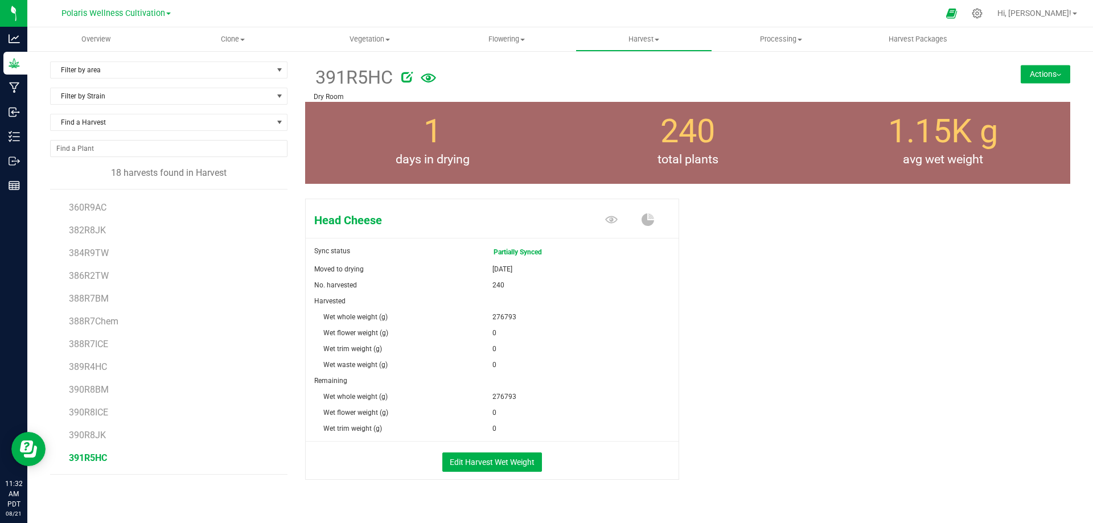
click at [327, 94] on p "Dry Room" at bounding box center [624, 97] width 621 height 10
drag, startPoint x: 316, startPoint y: 77, endPoint x: 411, endPoint y: 91, distance: 96.0
click at [410, 91] on div "391R5HC" at bounding box center [624, 76] width 621 height 30
drag, startPoint x: 625, startPoint y: 76, endPoint x: 617, endPoint y: 74, distance: 8.2
click at [620, 75] on div at bounding box center [671, 75] width 541 height 23
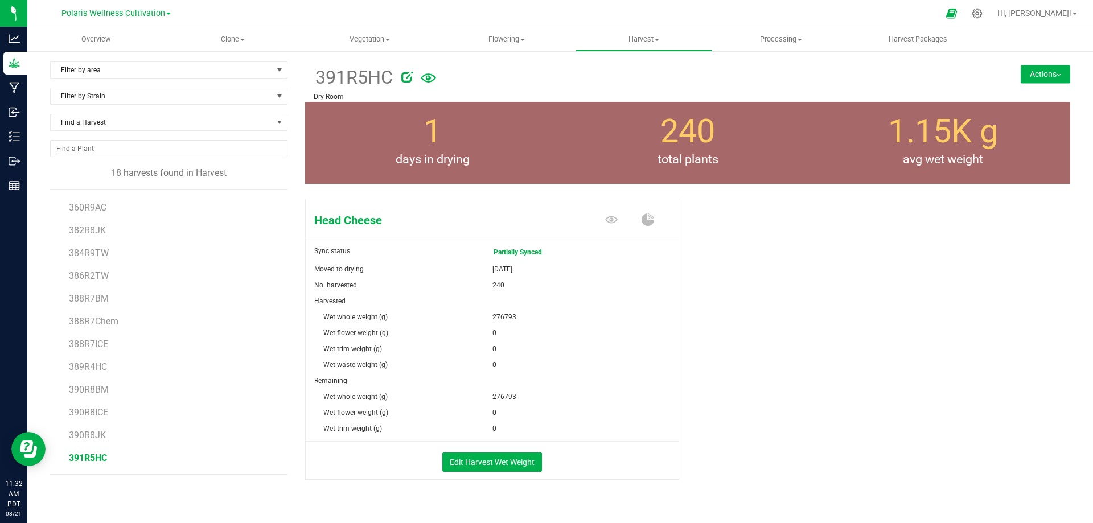
drag, startPoint x: 315, startPoint y: 79, endPoint x: 380, endPoint y: 95, distance: 66.4
click at [380, 95] on div "391R5HC Dry Room" at bounding box center [624, 81] width 621 height 40
click at [598, 436] on div "0" at bounding box center [585, 429] width 187 height 16
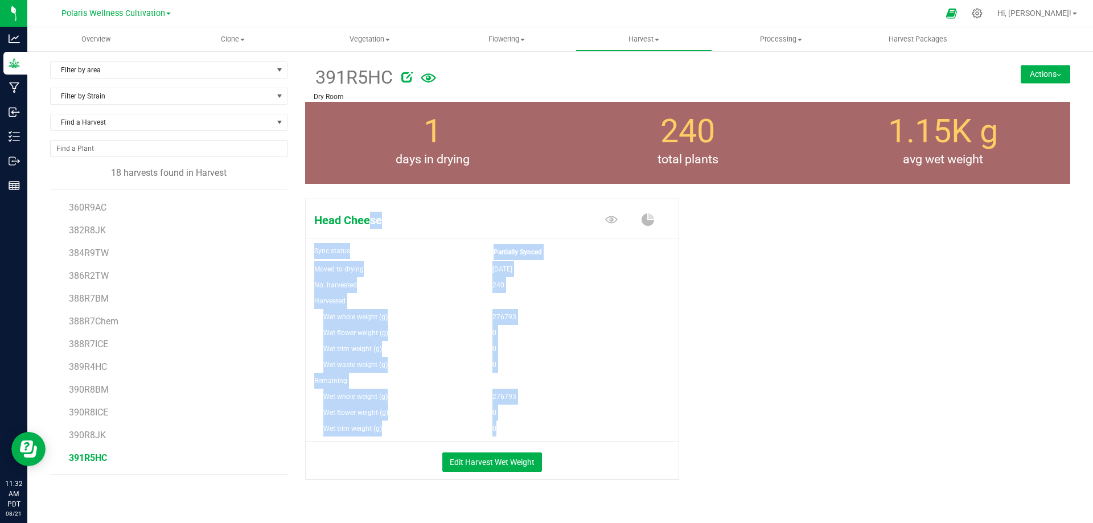
drag, startPoint x: 597, startPoint y: 436, endPoint x: 306, endPoint y: 222, distance: 361.3
click at [310, 224] on div "Head Cheese Sync status Partially Synced Moved to drying [DATE] No. harvested 2…" at bounding box center [492, 339] width 374 height 281
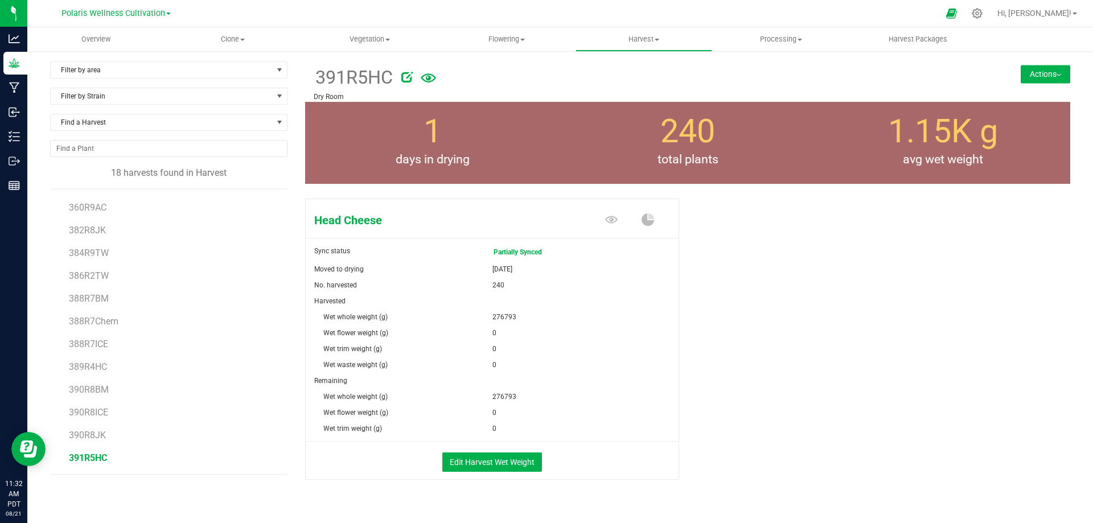
click at [685, 448] on div "Head Cheese Sync status Partially Synced Moved to drying [DATE] No. harvested 2…" at bounding box center [687, 351] width 765 height 314
click at [504, 86] on div at bounding box center [671, 75] width 541 height 23
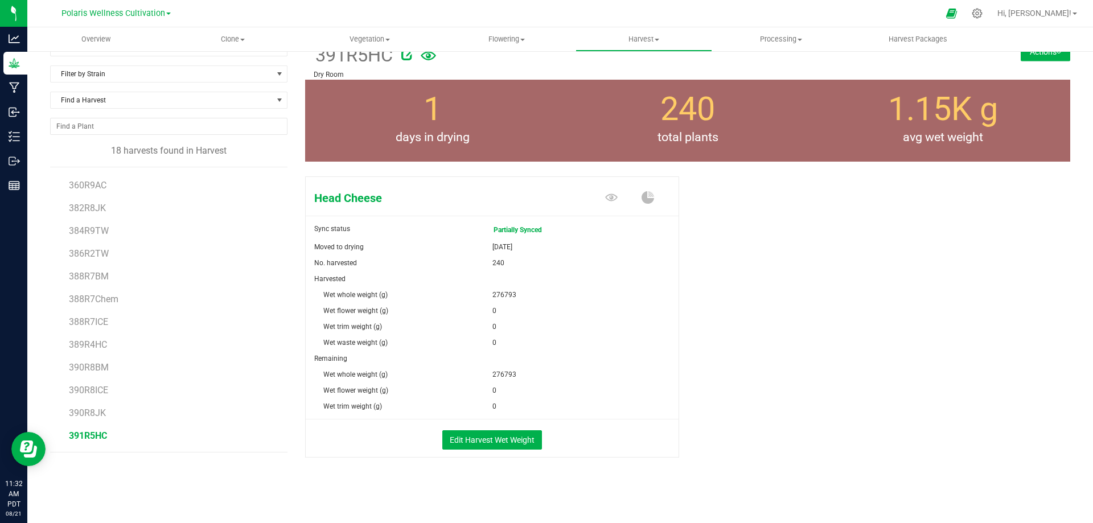
drag, startPoint x: 318, startPoint y: 65, endPoint x: 643, endPoint y: 516, distance: 555.1
click at [635, 517] on div "Filter by area Filter by area All Dry Room Lab Sample Mother Room Package Lefto…" at bounding box center [560, 275] width 1066 height 495
click at [909, 303] on div "Head Cheese Sync status Partially Synced Moved to drying [DATE] No. harvested 2…" at bounding box center [687, 329] width 765 height 314
click at [654, 39] on span "Harvest" at bounding box center [644, 39] width 136 height 10
click at [615, 67] on span "Harvests" at bounding box center [607, 69] width 63 height 10
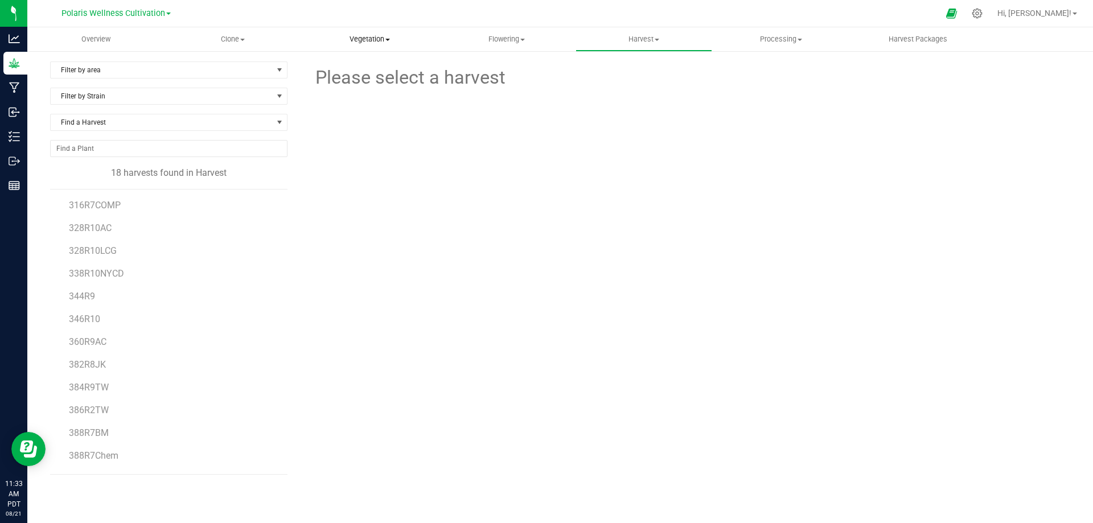
click at [382, 38] on span "Vegetation" at bounding box center [370, 39] width 136 height 10
click at [354, 65] on span "Veg groups" at bounding box center [337, 69] width 72 height 10
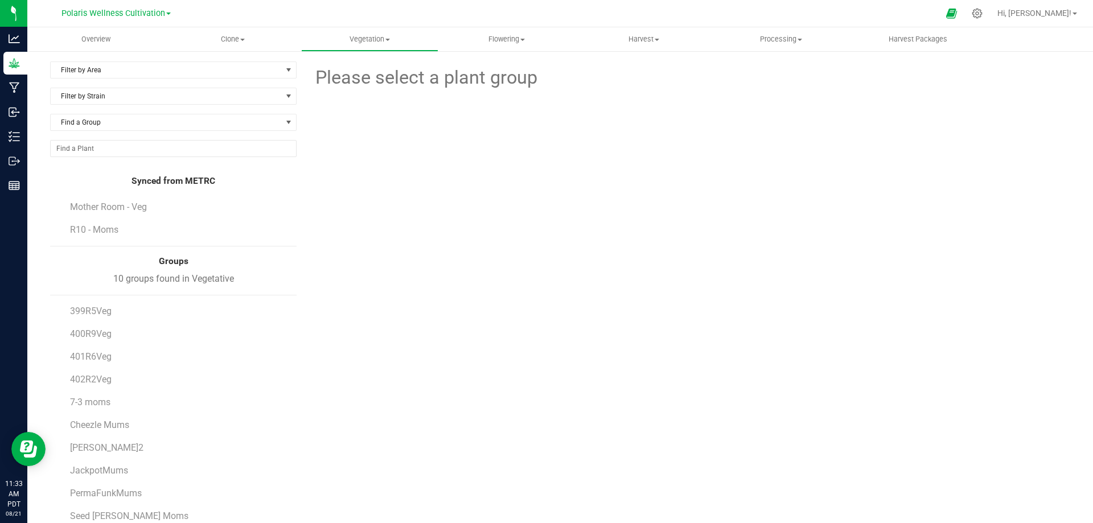
click at [535, 392] on div "Please select a plant group" at bounding box center [687, 296] width 765 height 471
drag, startPoint x: 133, startPoint y: 181, endPoint x: 265, endPoint y: 183, distance: 132.1
click at [265, 183] on div "Synced from METRC" at bounding box center [173, 181] width 247 height 13
drag, startPoint x: 233, startPoint y: 279, endPoint x: 119, endPoint y: 258, distance: 116.3
click at [120, 259] on div "Synced from METRC Mother Room - Veg R10 - Moms Groups 10 groups found in Vegeta…" at bounding box center [173, 354] width 247 height 358
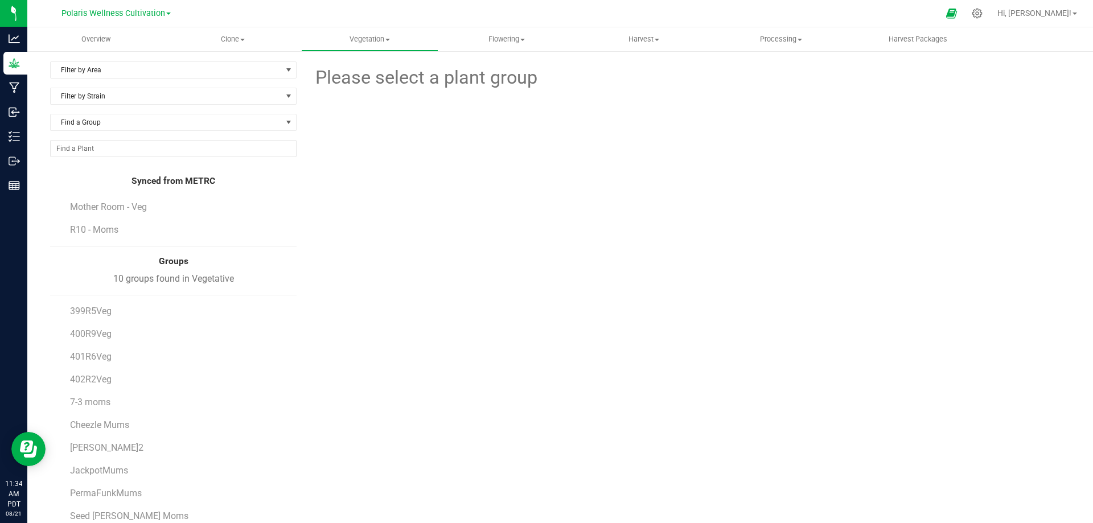
click at [117, 257] on div "Groups" at bounding box center [173, 261] width 247 height 13
drag, startPoint x: 137, startPoint y: 259, endPoint x: 239, endPoint y: 280, distance: 104.1
click at [239, 280] on div "Synced from METRC Mother Room - Veg R10 - Moms Groups 10 groups found in Vegeta…" at bounding box center [173, 354] width 247 height 358
click at [326, 271] on div "Please select a plant group" at bounding box center [687, 296] width 765 height 471
drag, startPoint x: 157, startPoint y: 256, endPoint x: 250, endPoint y: 302, distance: 103.6
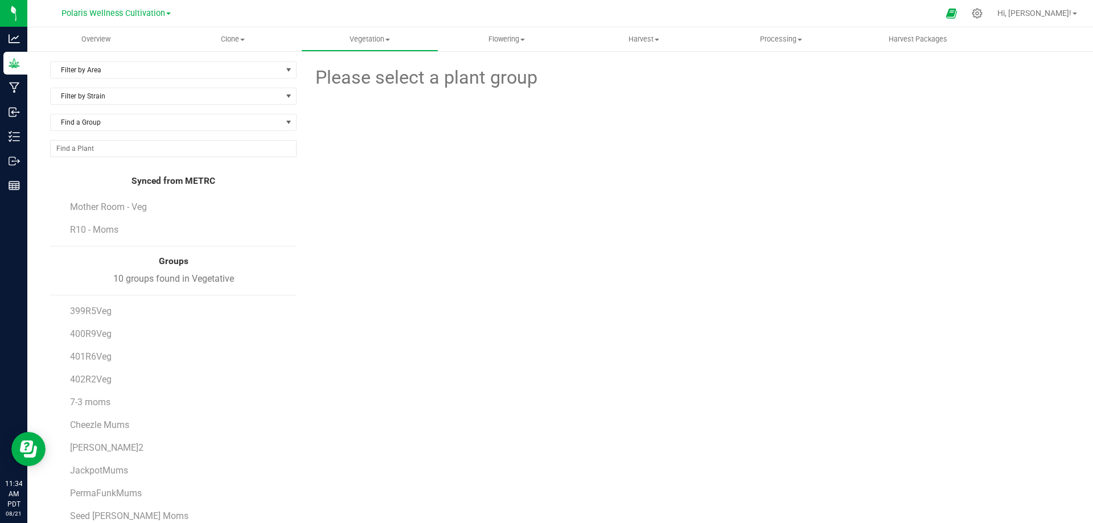
click at [250, 302] on div "Synced from METRC Mother Room - Veg R10 - Moms Groups 10 groups found in Vegeta…" at bounding box center [173, 354] width 247 height 358
click at [250, 300] on li "399R5Veg" at bounding box center [179, 306] width 219 height 23
drag, startPoint x: 252, startPoint y: 281, endPoint x: 145, endPoint y: 259, distance: 108.6
click at [145, 259] on div "Synced from METRC Mother Room - Veg R10 - Moms Groups 10 groups found in Vegeta…" at bounding box center [173, 354] width 247 height 358
click at [145, 259] on div "Groups" at bounding box center [173, 261] width 247 height 13
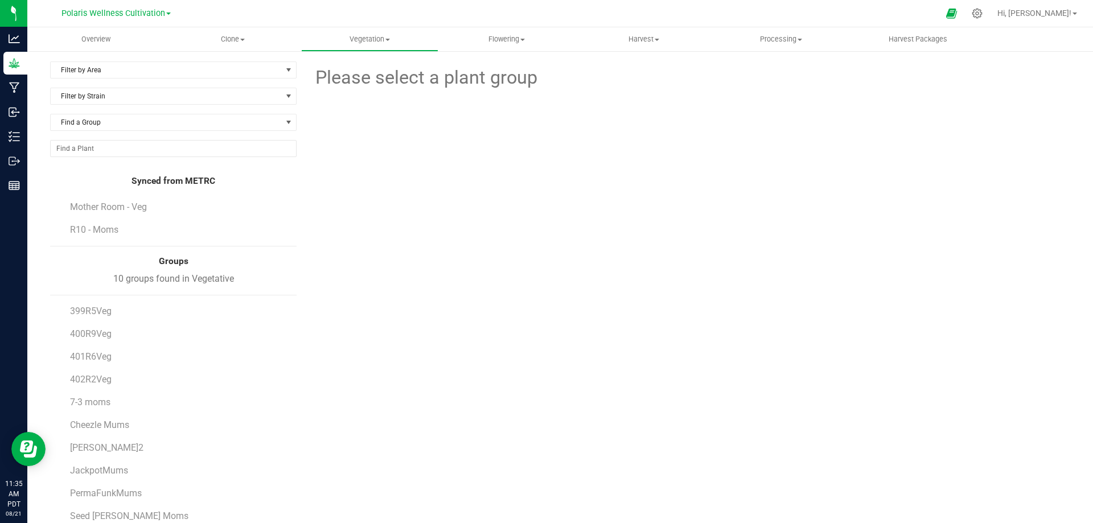
drag, startPoint x: 146, startPoint y: 258, endPoint x: 212, endPoint y: 278, distance: 68.8
click at [212, 278] on div "Synced from METRC Mother Room - Veg R10 - Moms Groups 10 groups found in Vegeta…" at bounding box center [173, 354] width 247 height 358
click at [214, 276] on div "10 groups found in Vegetative" at bounding box center [173, 279] width 247 height 14
click at [137, 208] on span "Mother Room - Veg" at bounding box center [110, 207] width 80 height 11
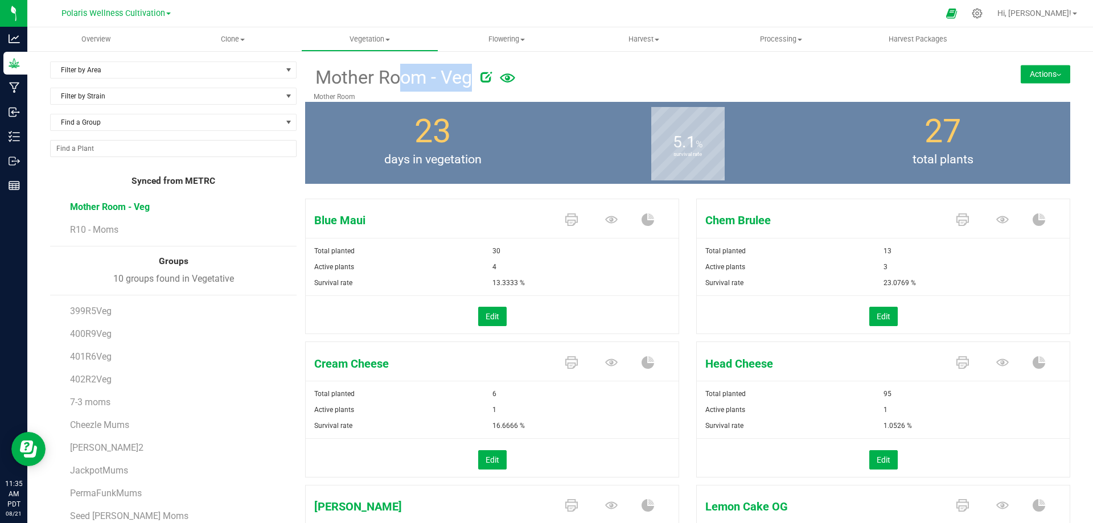
drag, startPoint x: 315, startPoint y: 69, endPoint x: 392, endPoint y: 83, distance: 78.1
click at [392, 83] on span "Mother Room - Veg" at bounding box center [393, 78] width 158 height 28
drag, startPoint x: 469, startPoint y: 81, endPoint x: 316, endPoint y: 86, distance: 152.7
click at [316, 86] on span "Mother Room - Veg" at bounding box center [393, 78] width 158 height 28
click at [333, 73] on span "Mother Room - Veg" at bounding box center [393, 78] width 158 height 28
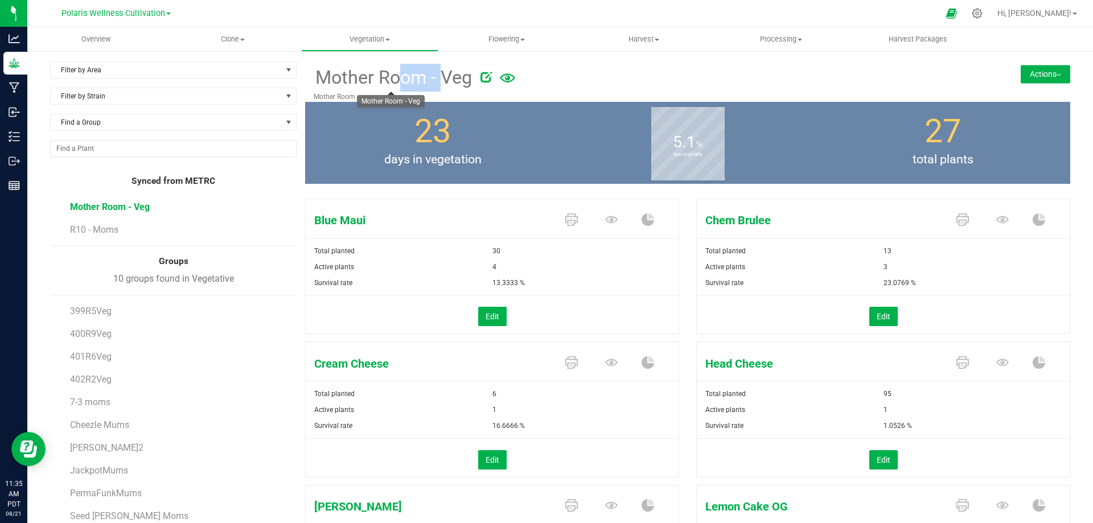
drag, startPoint x: 320, startPoint y: 73, endPoint x: 361, endPoint y: 76, distance: 41.1
click at [361, 76] on span "Mother Room - Veg" at bounding box center [393, 78] width 158 height 28
click at [95, 227] on span "R10 - Moms" at bounding box center [95, 229] width 50 height 11
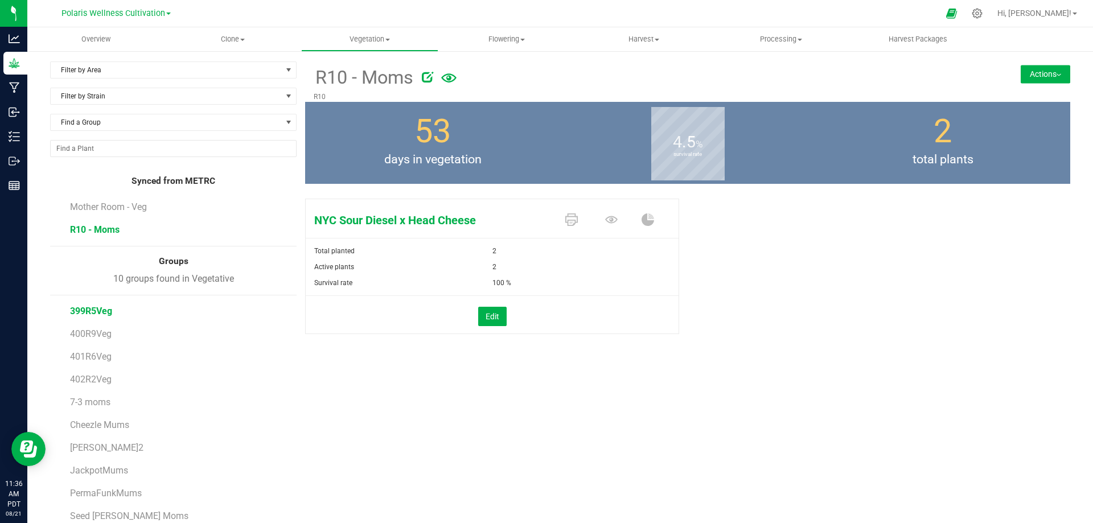
click at [92, 308] on span "399R5Veg" at bounding box center [91, 311] width 42 height 11
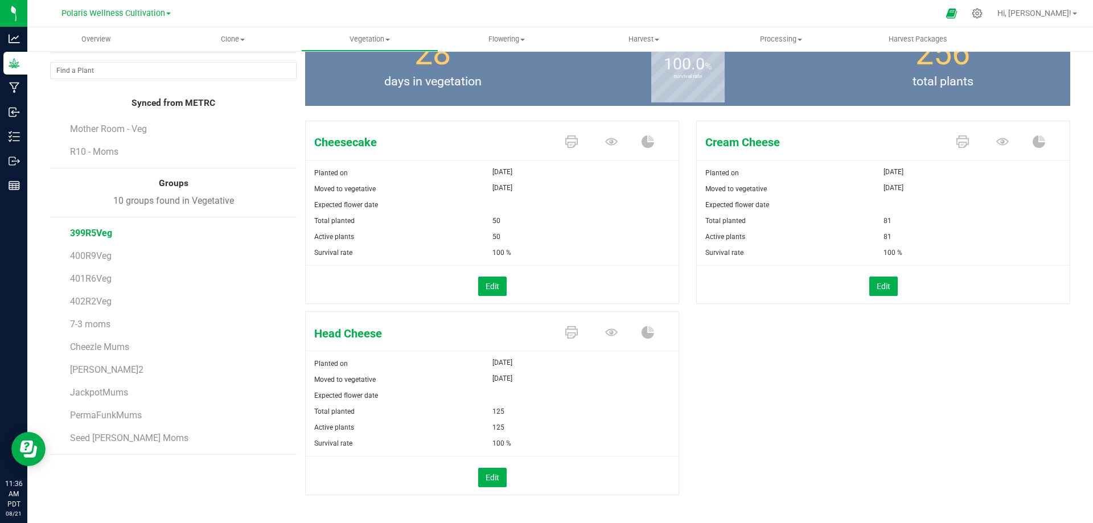
scroll to position [89, 0]
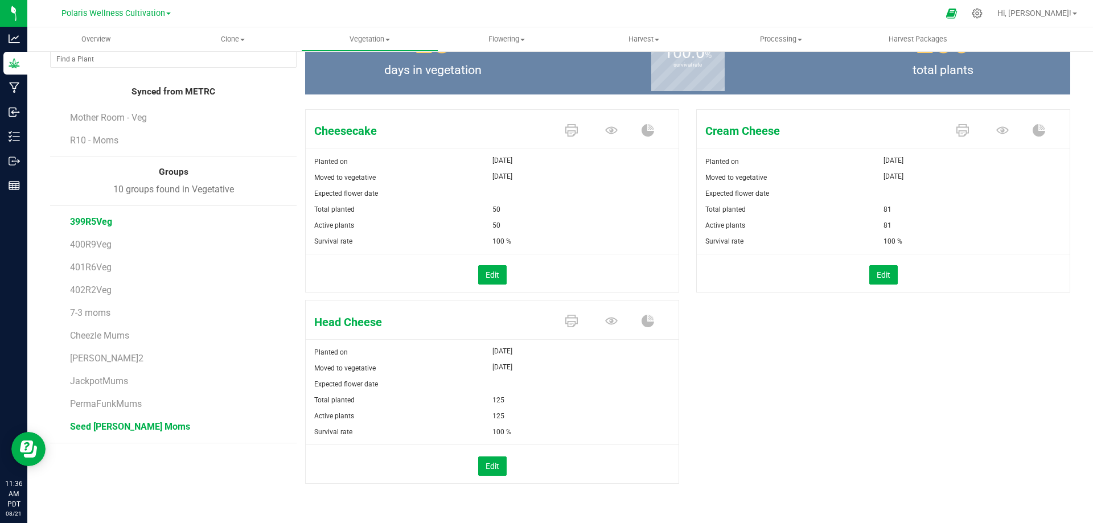
click at [111, 429] on span "Seed [PERSON_NAME] Moms" at bounding box center [130, 426] width 120 height 11
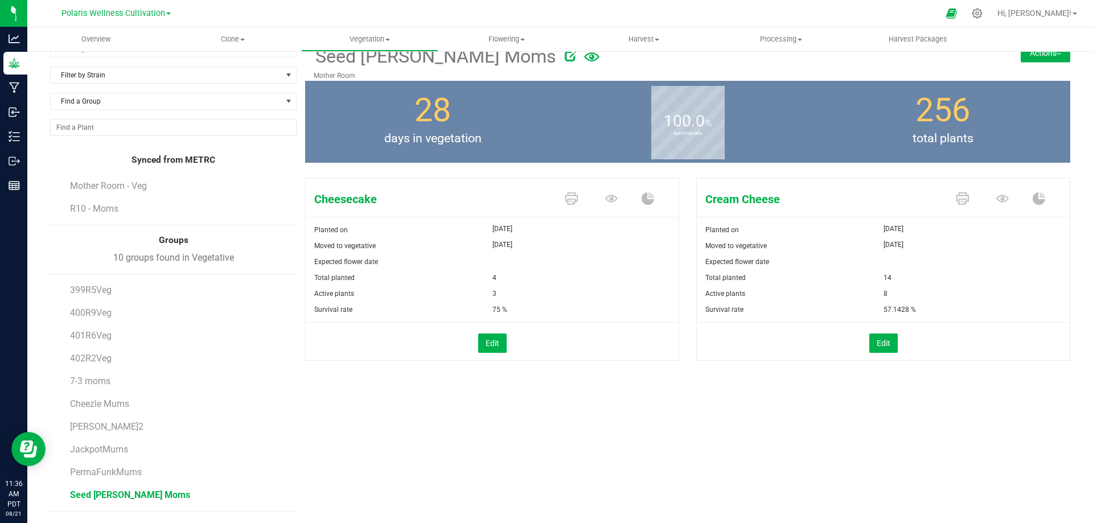
scroll to position [21, 0]
click at [101, 473] on span "PermaFunkMums" at bounding box center [106, 472] width 73 height 11
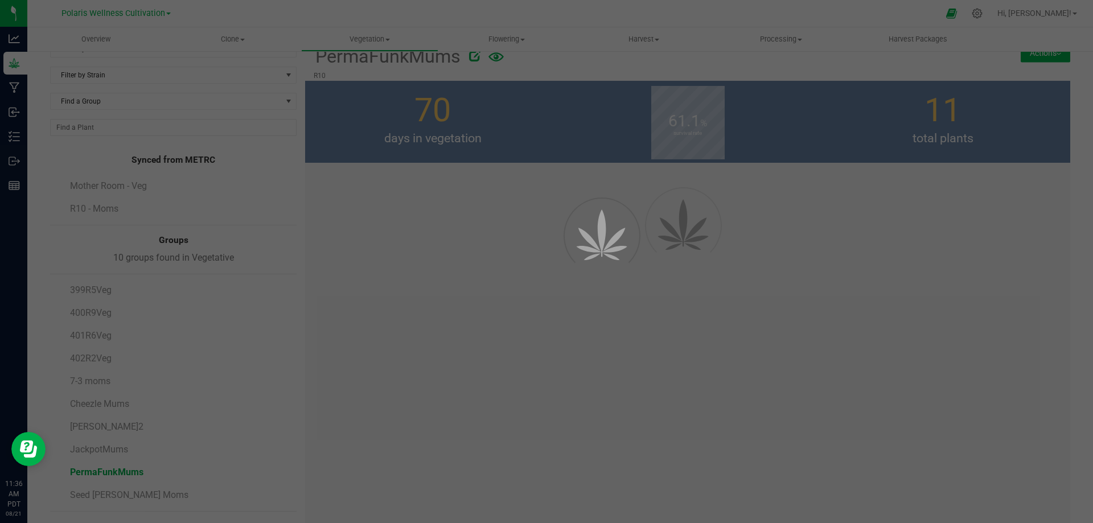
scroll to position [89, 0]
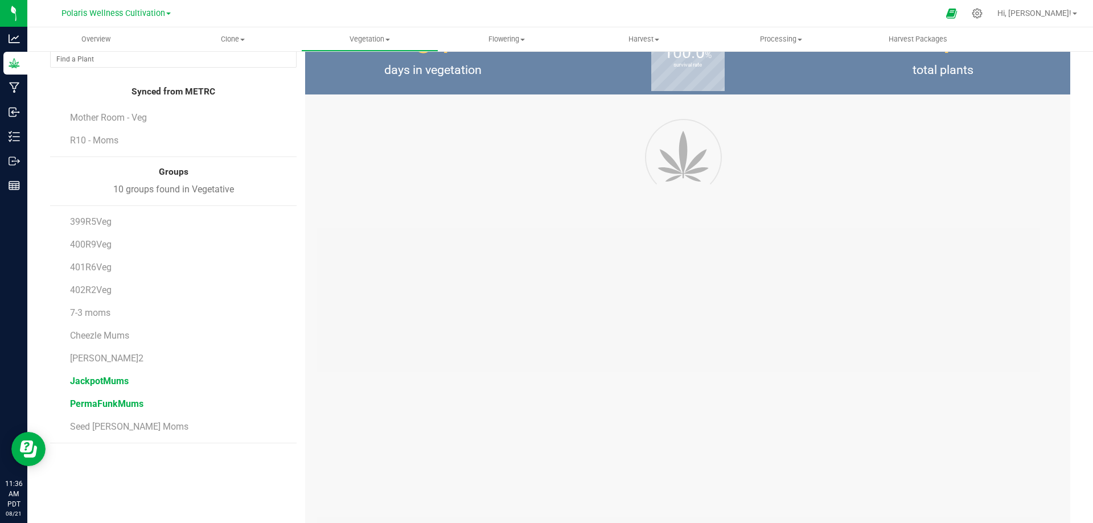
click at [107, 380] on span "JackpotMums" at bounding box center [99, 381] width 59 height 11
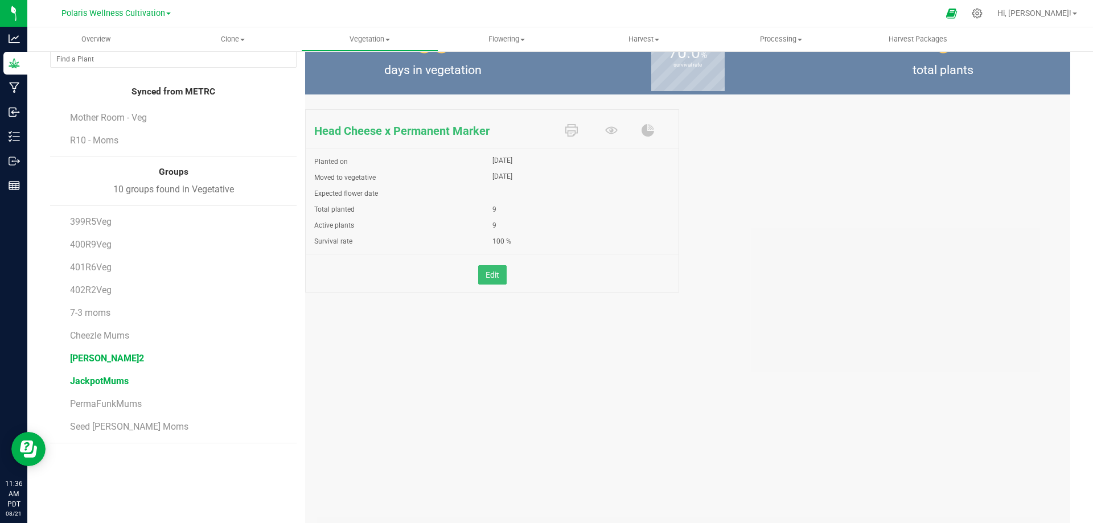
click at [84, 359] on span "[PERSON_NAME]2" at bounding box center [107, 358] width 74 height 11
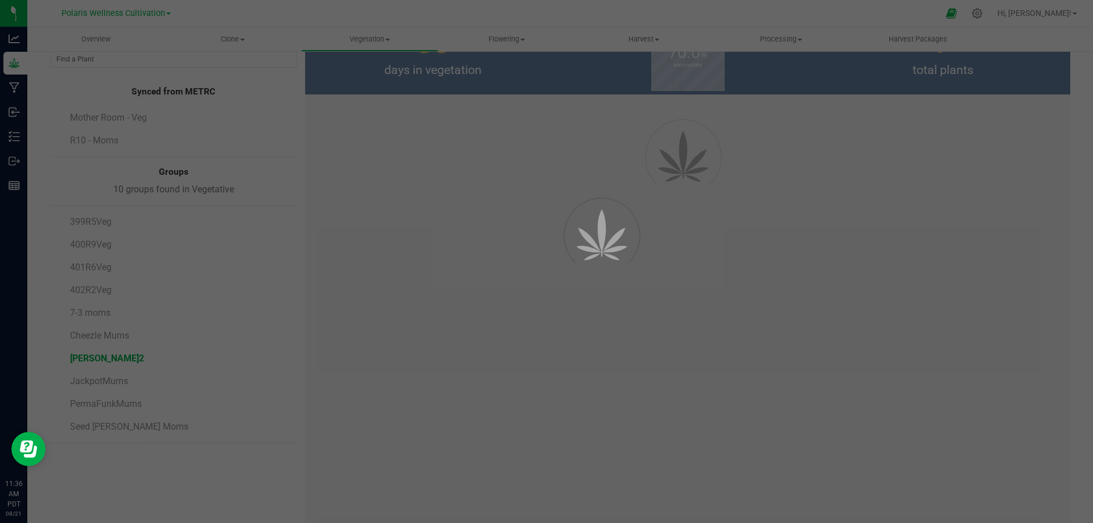
scroll to position [21, 0]
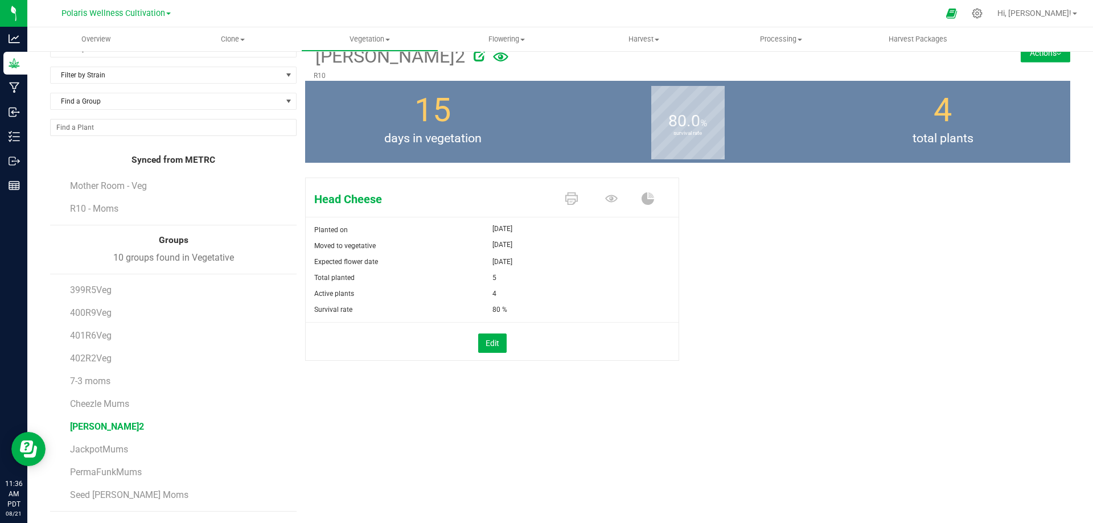
click at [104, 395] on li "Cheezle Mums" at bounding box center [179, 399] width 219 height 23
click at [104, 404] on span "Cheezle Mums" at bounding box center [100, 404] width 61 height 11
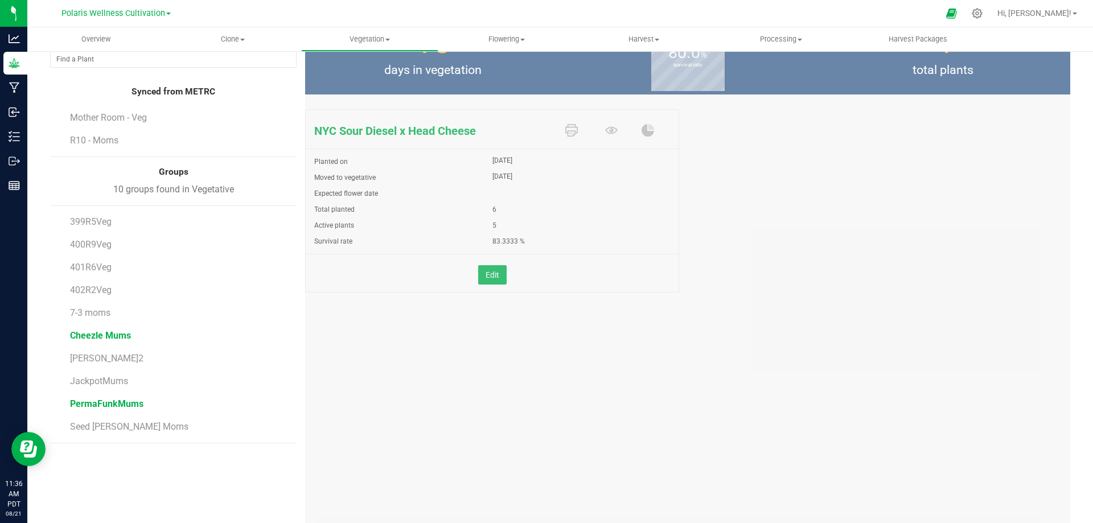
scroll to position [21, 0]
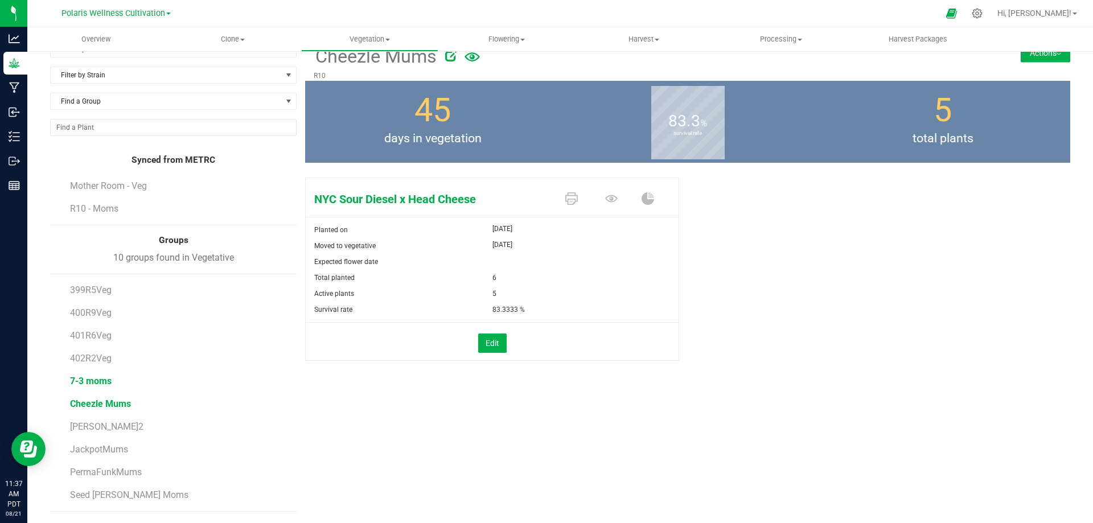
click at [101, 377] on span "7-3 moms" at bounding box center [91, 381] width 42 height 11
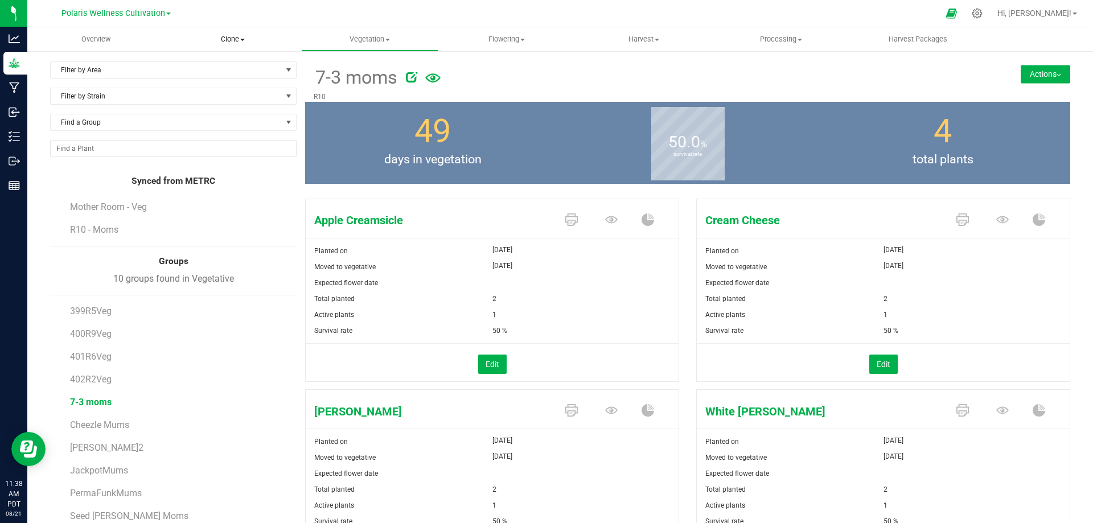
click at [244, 40] on span at bounding box center [242, 40] width 5 height 2
click at [225, 68] on span "Create plants" at bounding box center [205, 69] width 80 height 10
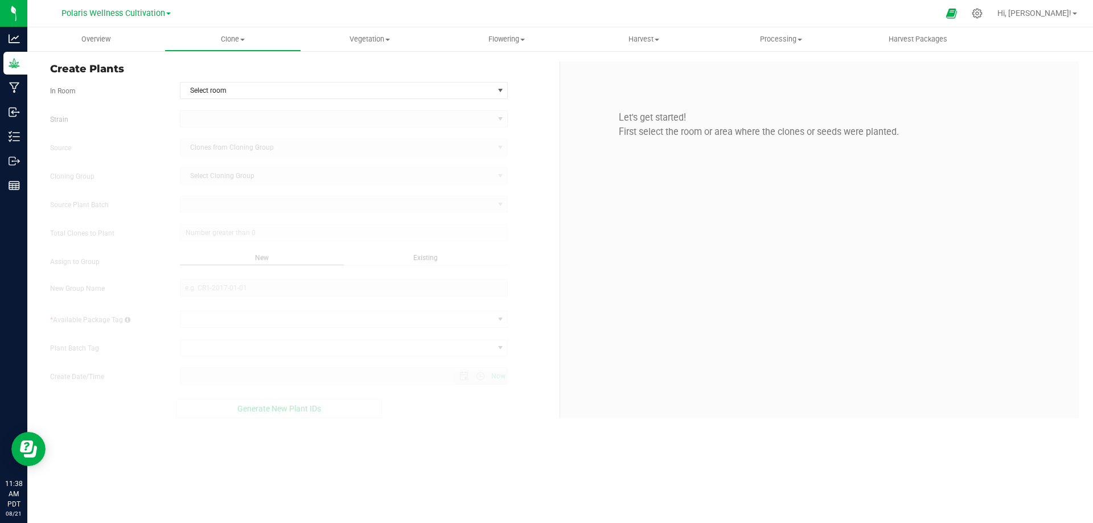
type input "[DATE] 11:38 AM"
click at [286, 93] on span "Select room" at bounding box center [336, 91] width 313 height 16
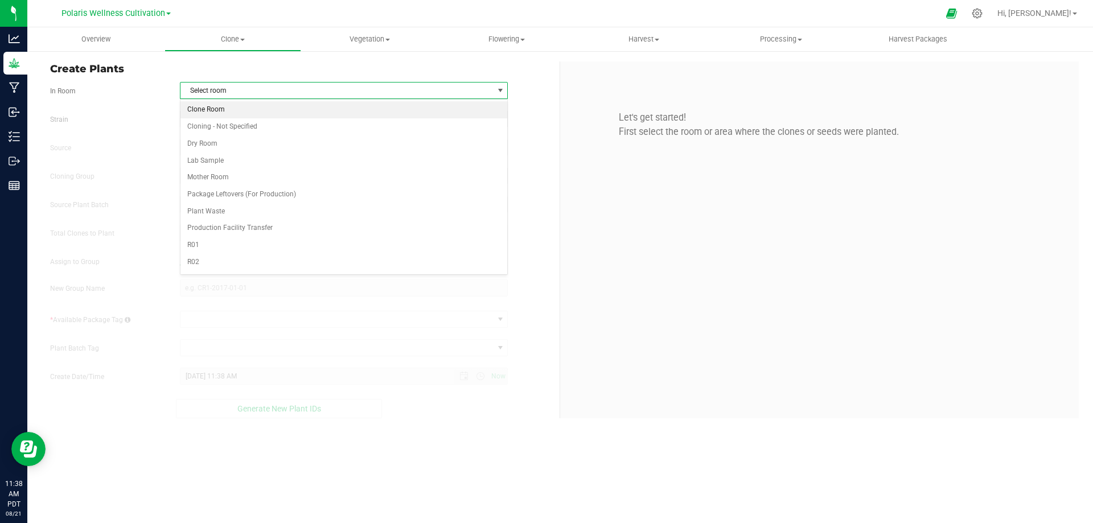
click at [259, 108] on li "Clone Room" at bounding box center [343, 109] width 327 height 17
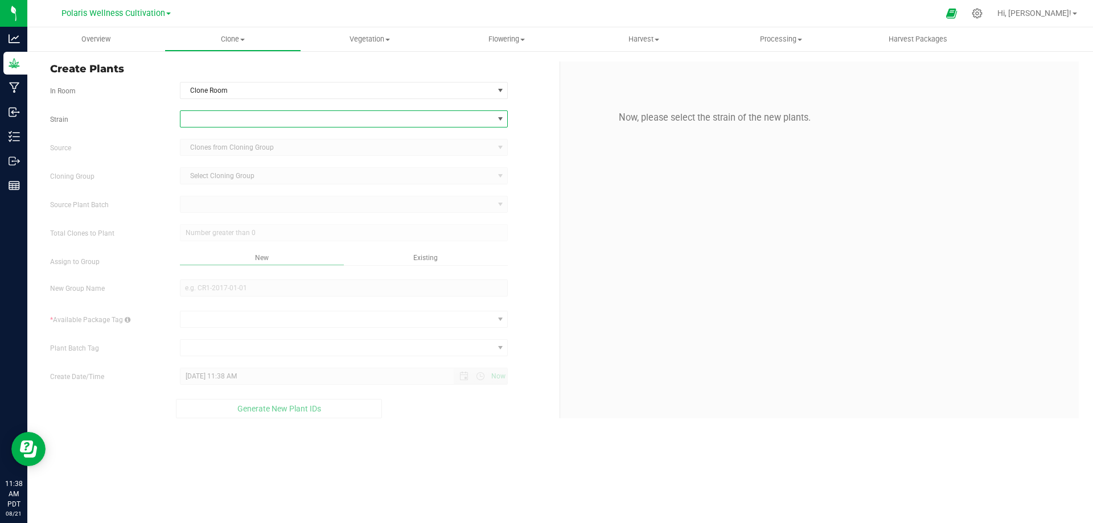
click at [272, 122] on span at bounding box center [336, 119] width 313 height 16
type input "blue"
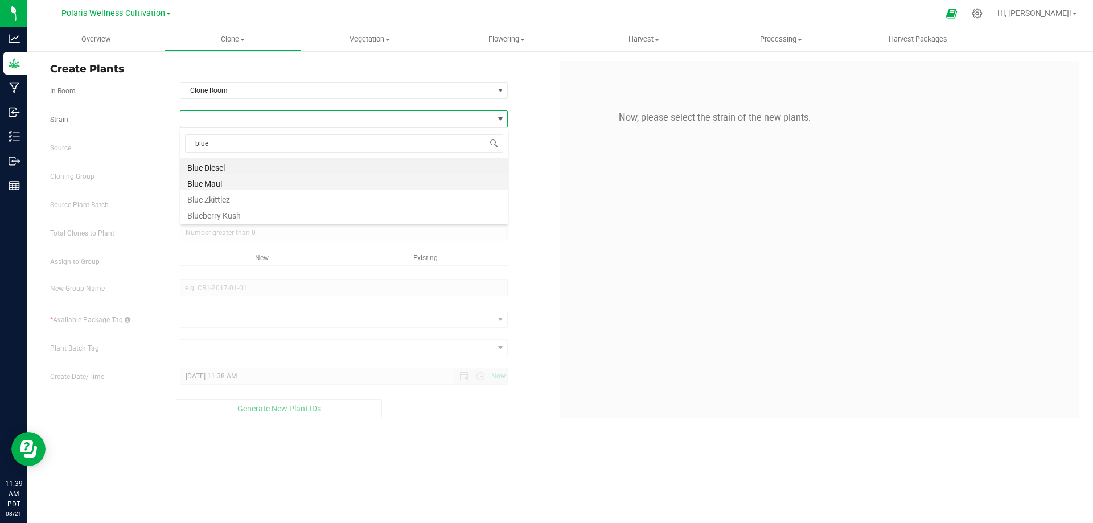
click at [215, 186] on li "Blue Maui" at bounding box center [343, 182] width 327 height 16
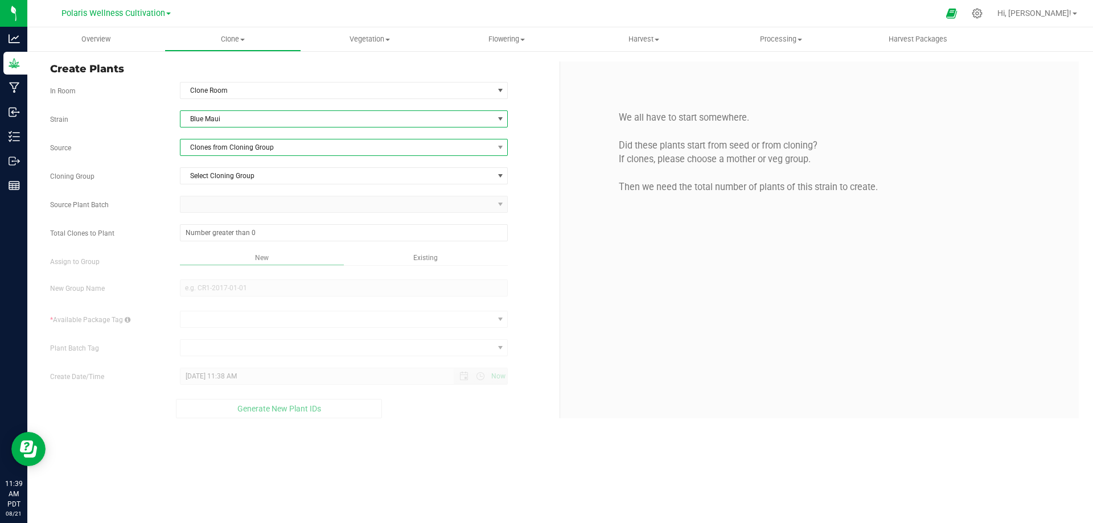
click at [246, 151] on span "Clones from Cloning Group" at bounding box center [336, 147] width 313 height 16
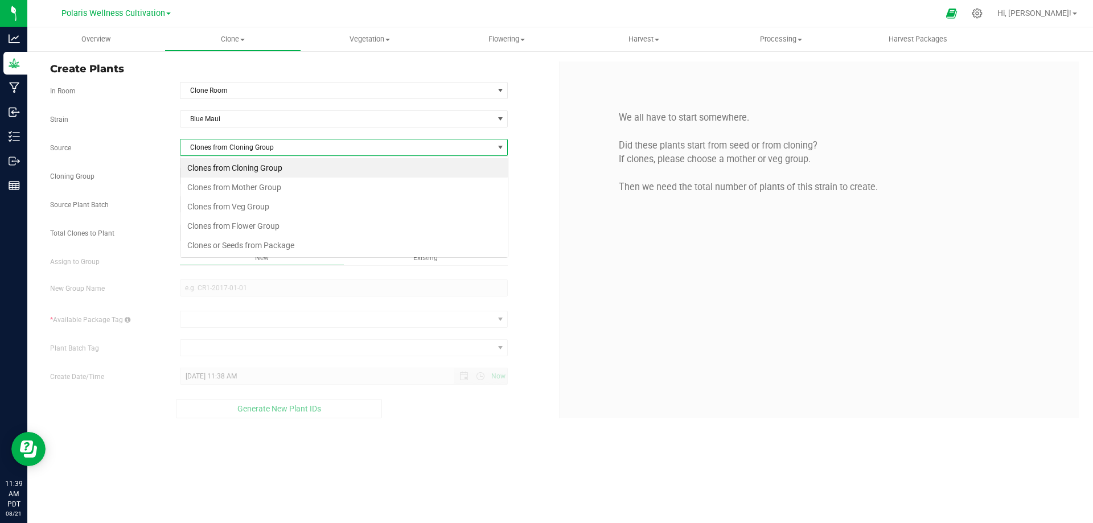
scroll to position [17, 328]
click at [266, 186] on li "Clones from Mother Group" at bounding box center [343, 187] width 327 height 19
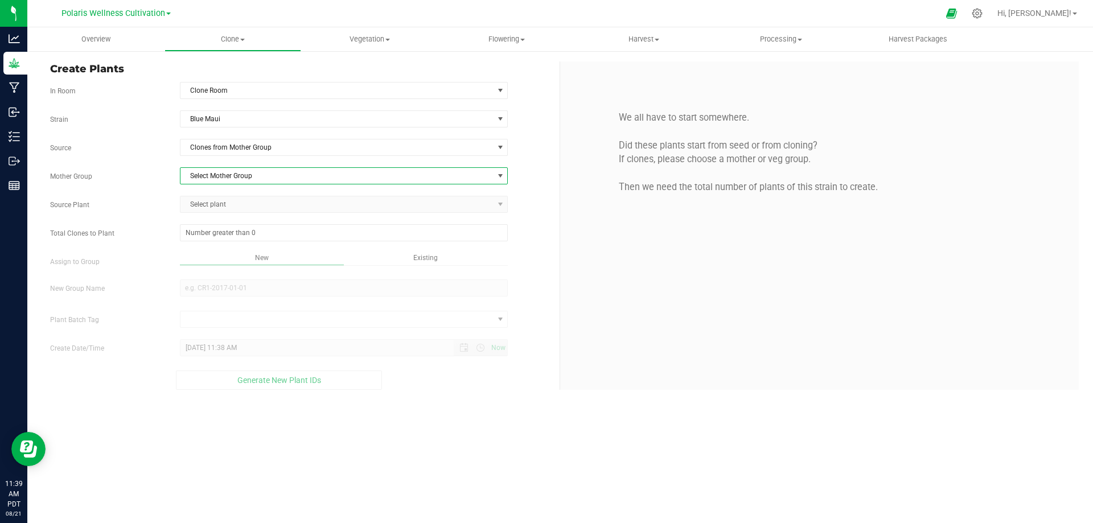
click at [260, 175] on span "Select Mother Group" at bounding box center [336, 176] width 313 height 16
click at [231, 196] on li "8/14 Mother" at bounding box center [343, 195] width 327 height 17
click at [228, 206] on span "Select plant" at bounding box center [336, 204] width 313 height 16
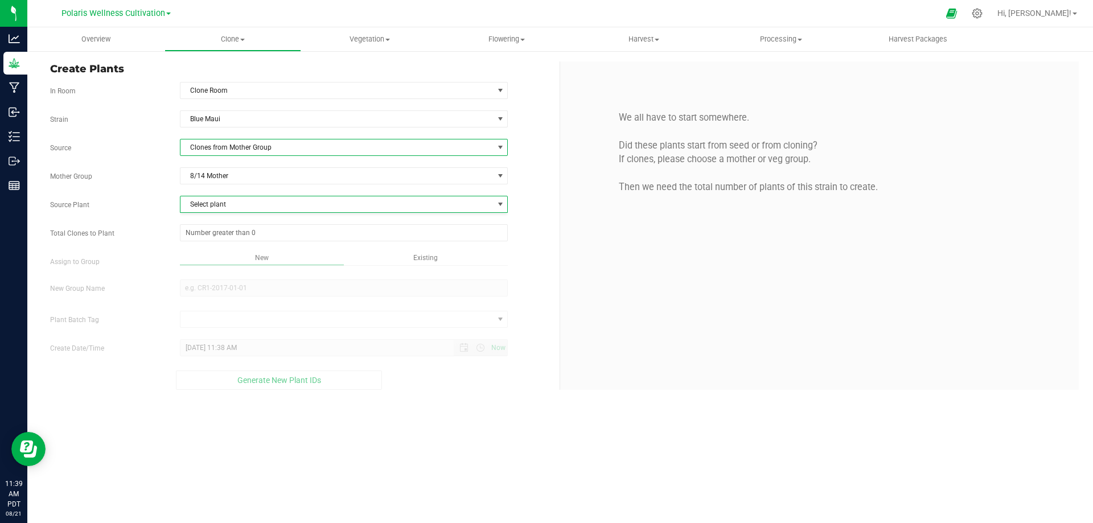
click at [256, 147] on span "Clones from Mother Group" at bounding box center [336, 147] width 313 height 16
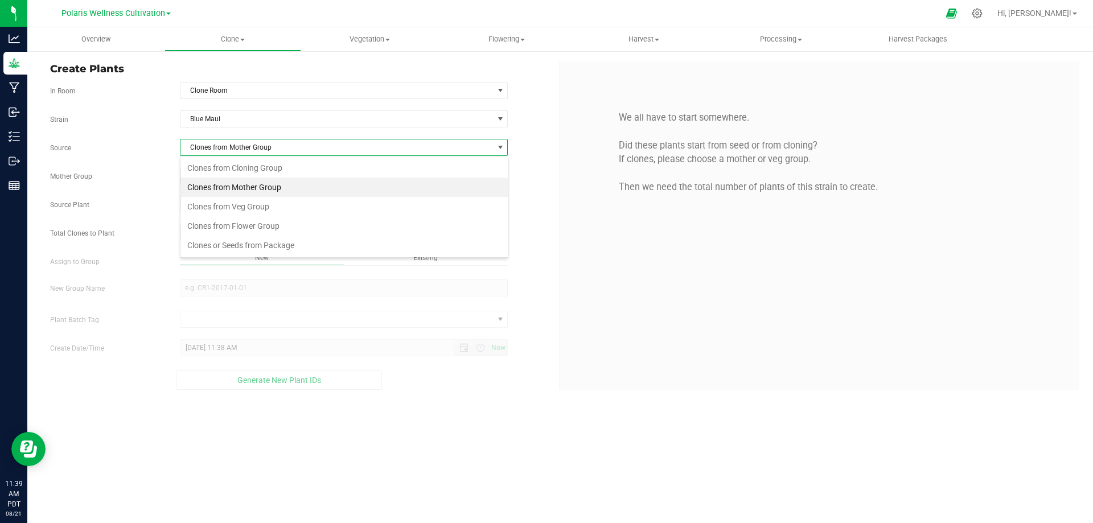
scroll to position [17, 328]
click at [256, 205] on li "Clones from Veg Group" at bounding box center [343, 206] width 327 height 19
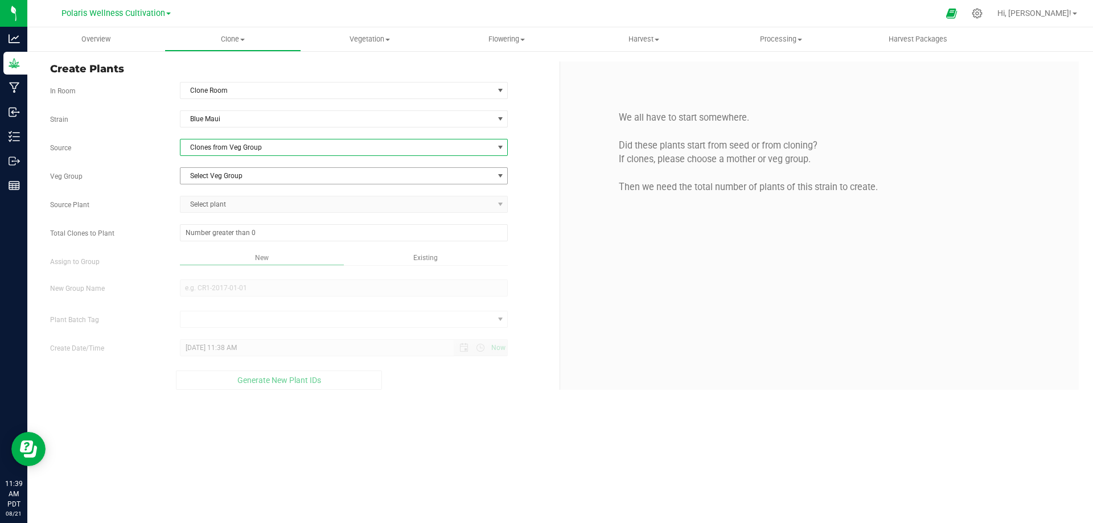
click at [260, 175] on span "Select Veg Group" at bounding box center [336, 176] width 313 height 16
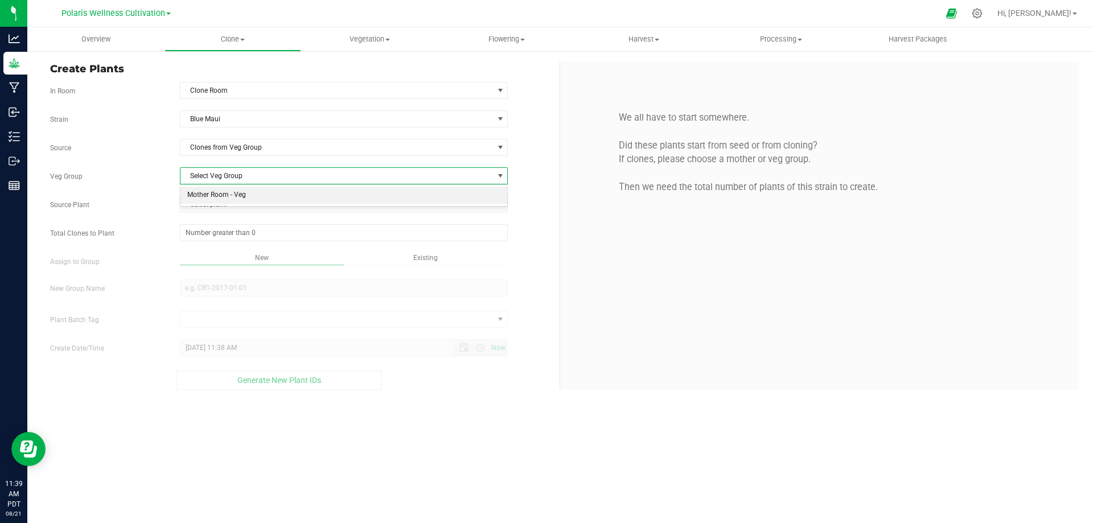
click at [230, 192] on li "Mother Room - Veg" at bounding box center [343, 195] width 327 height 17
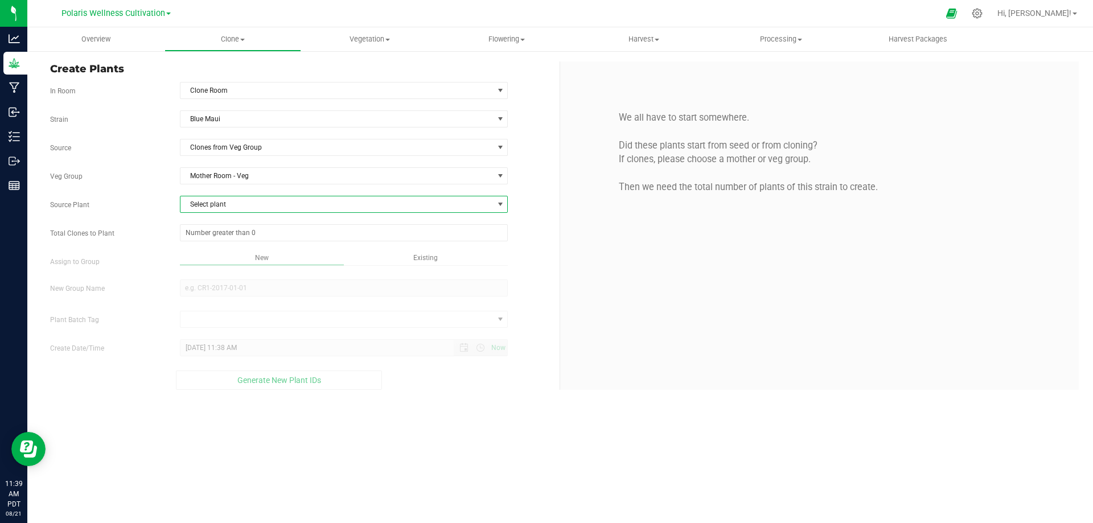
click at [234, 206] on span "Select plant" at bounding box center [336, 204] width 313 height 16
click at [275, 281] on span "1A4040200002775000141989" at bounding box center [235, 285] width 96 height 15
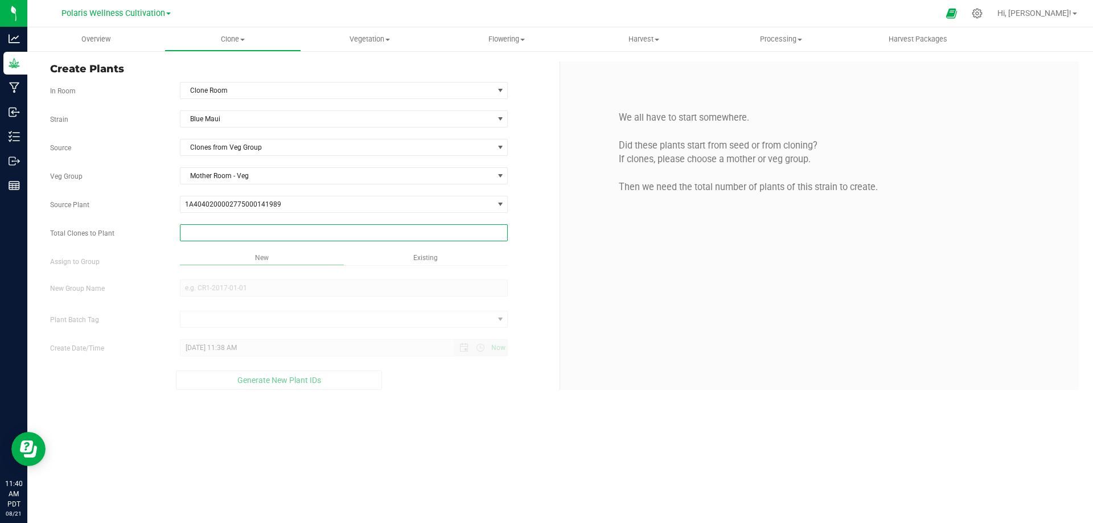
click at [300, 231] on span at bounding box center [344, 232] width 328 height 17
type input "40"
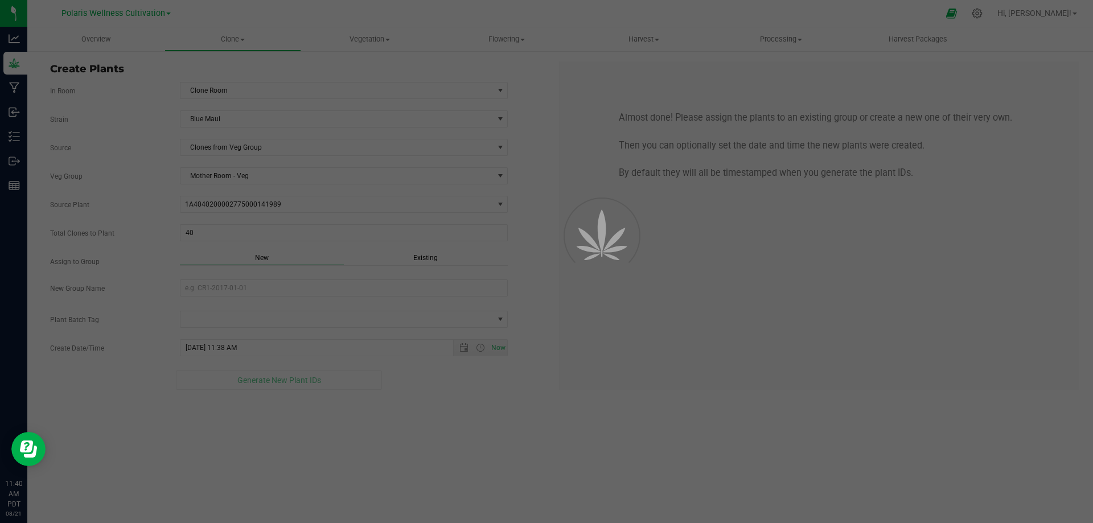
click at [375, 266] on div "Overview Clone Create plants Cloning groups Cloning plant batches Apply to plan…" at bounding box center [560, 275] width 1066 height 496
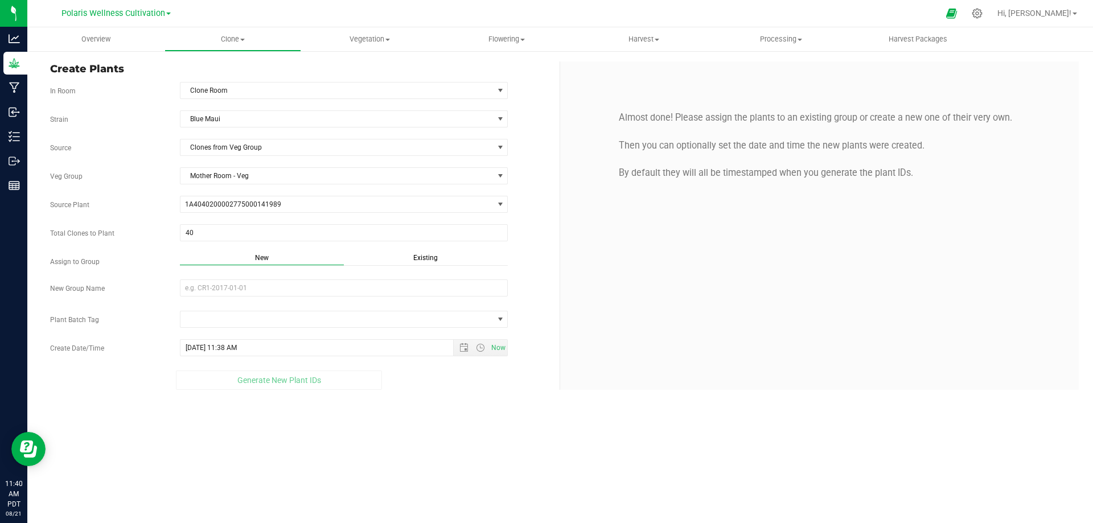
click at [424, 260] on span "Existing" at bounding box center [425, 258] width 24 height 8
click at [352, 288] on span "Select Plant Group" at bounding box center [336, 288] width 313 height 16
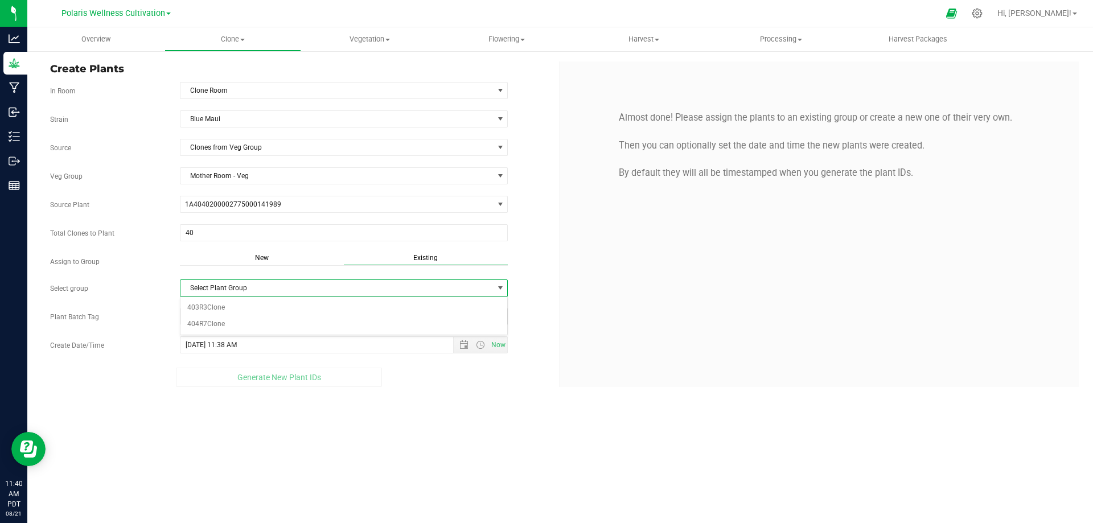
click at [256, 256] on span "New" at bounding box center [262, 258] width 14 height 8
drag, startPoint x: 238, startPoint y: 283, endPoint x: 244, endPoint y: 279, distance: 7.4
click at [238, 283] on input "New Group Name" at bounding box center [344, 288] width 328 height 17
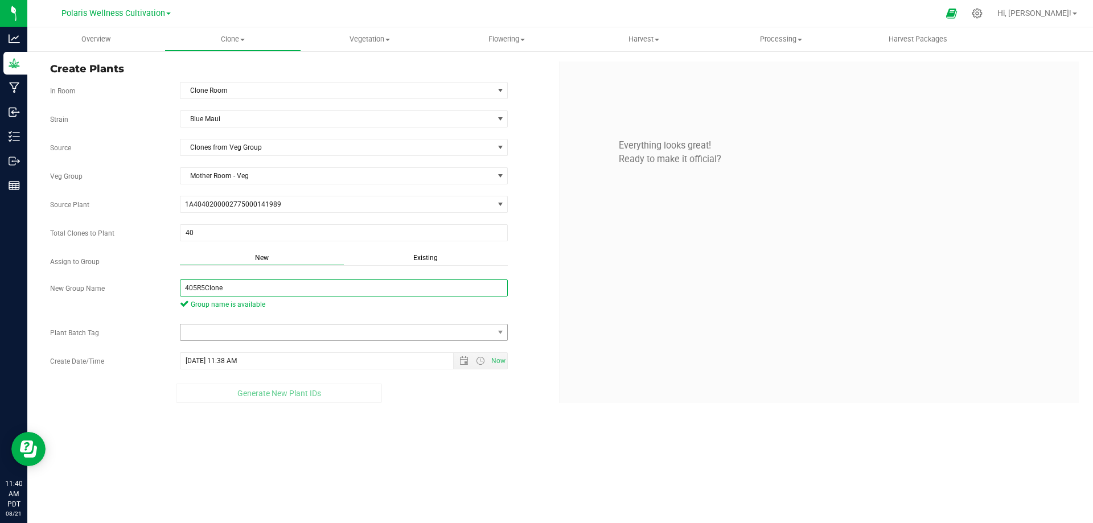
type input "405R5Clone"
click at [221, 330] on span at bounding box center [336, 333] width 313 height 16
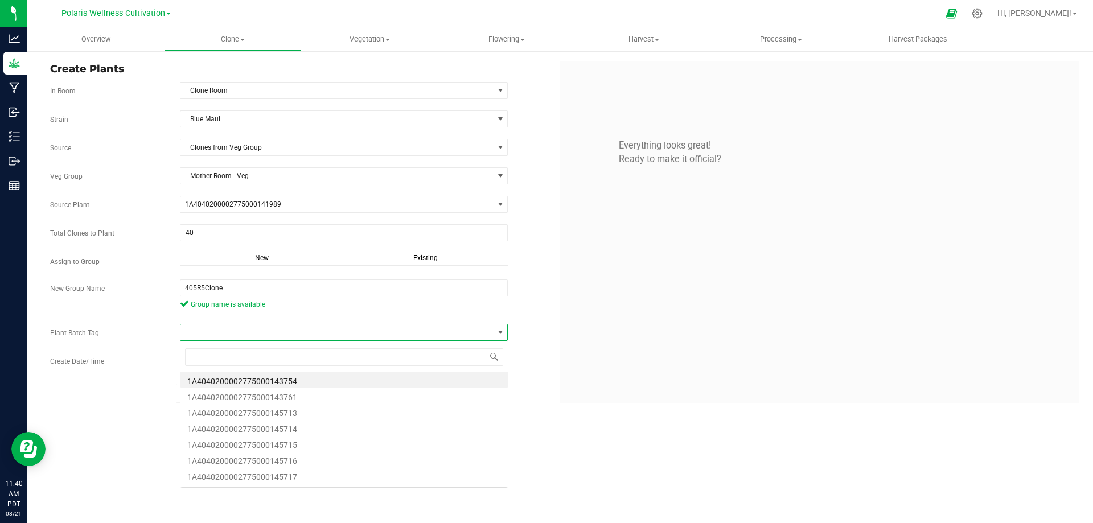
scroll to position [17, 328]
click at [285, 412] on li "1A4040200002775000145713" at bounding box center [343, 412] width 327 height 16
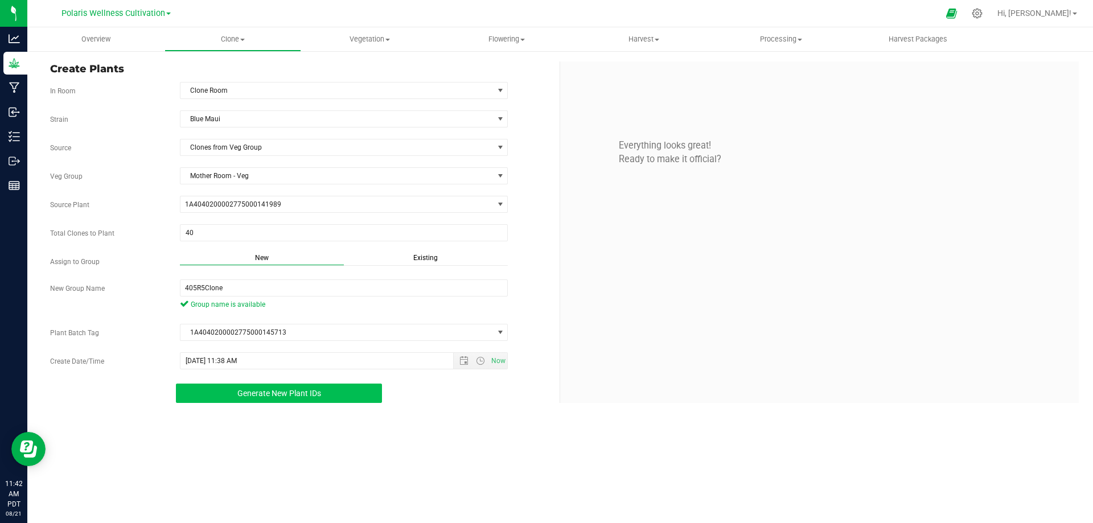
click at [277, 389] on span "Generate New Plant IDs" at bounding box center [279, 393] width 84 height 9
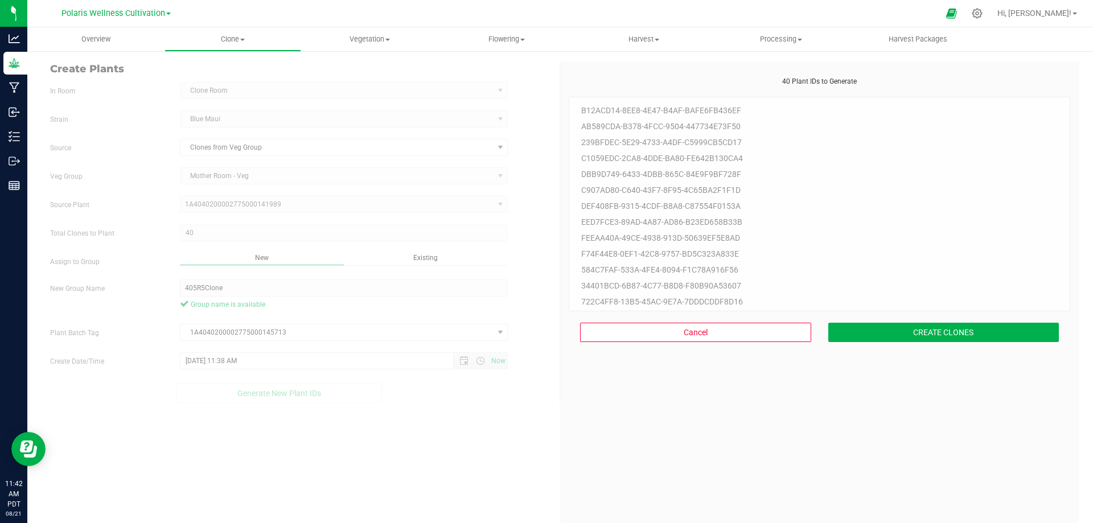
scroll to position [34, 0]
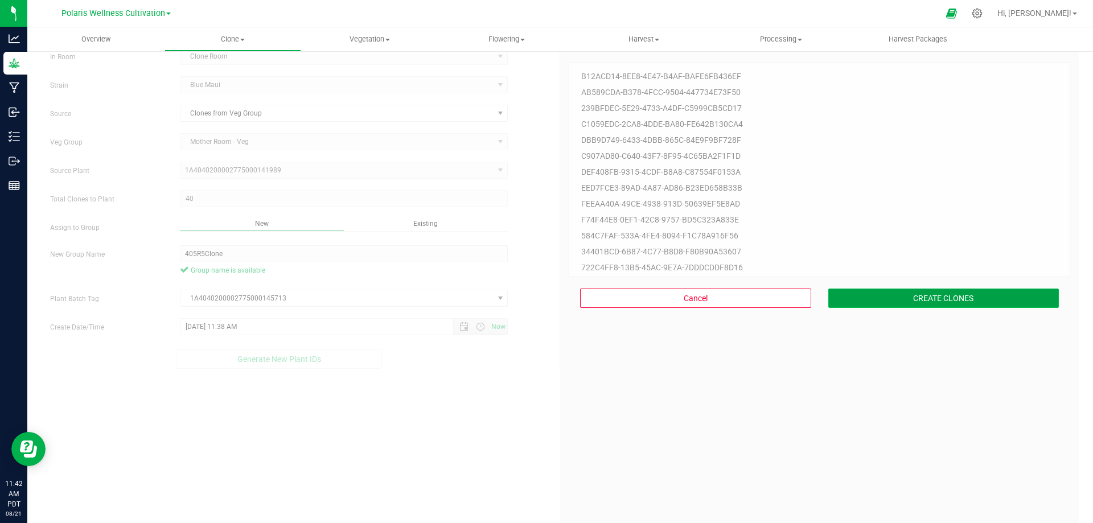
click at [960, 298] on button "CREATE CLONES" at bounding box center [943, 298] width 231 height 19
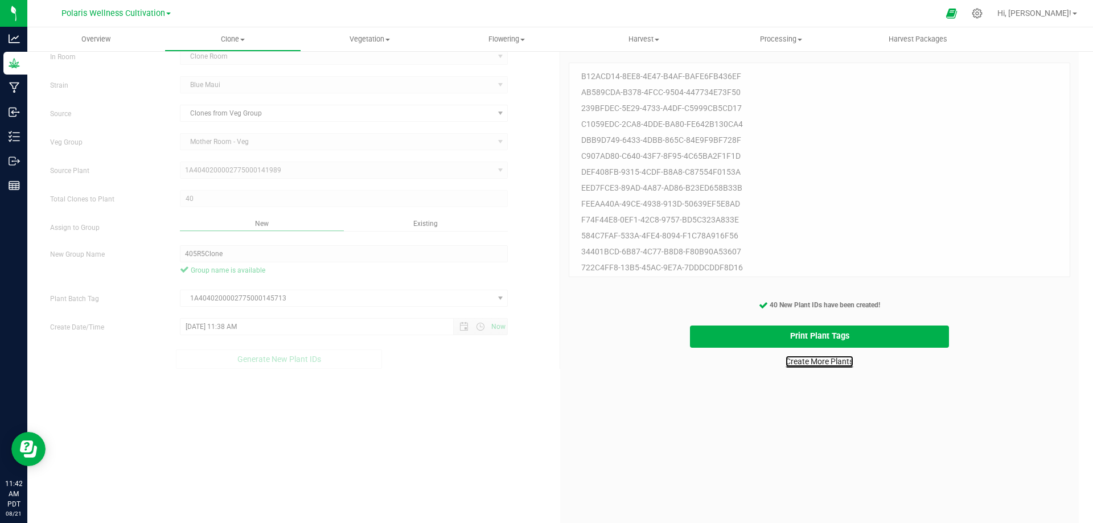
click at [835, 363] on link "Create More Plants" at bounding box center [820, 361] width 68 height 11
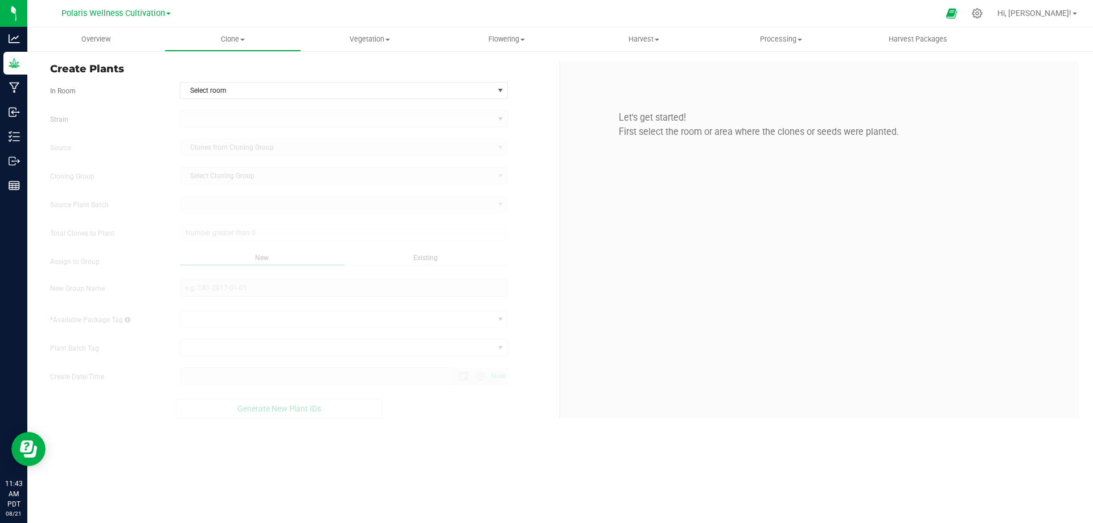
type input "[DATE] 11:43 AM"
click at [310, 87] on span "Select room" at bounding box center [336, 91] width 313 height 16
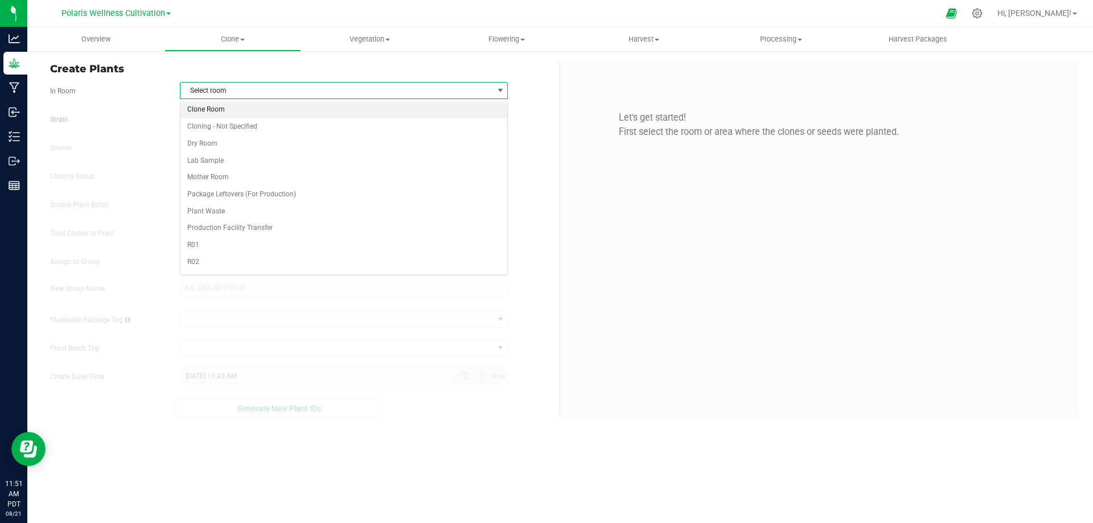
click at [211, 108] on li "Clone Room" at bounding box center [343, 109] width 327 height 17
